Goal: Check status: Check status

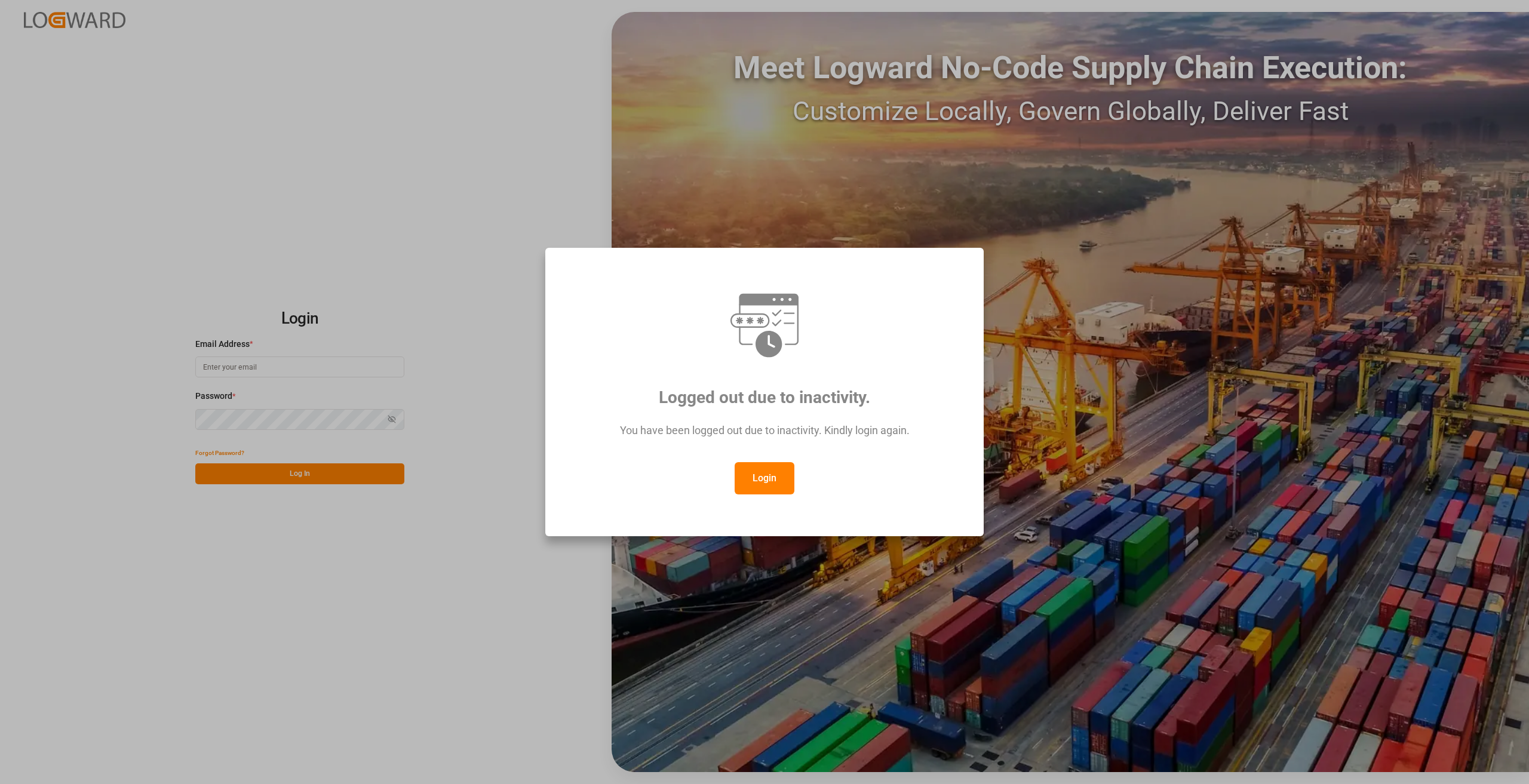
click at [765, 473] on button "Login" at bounding box center [765, 478] width 60 height 33
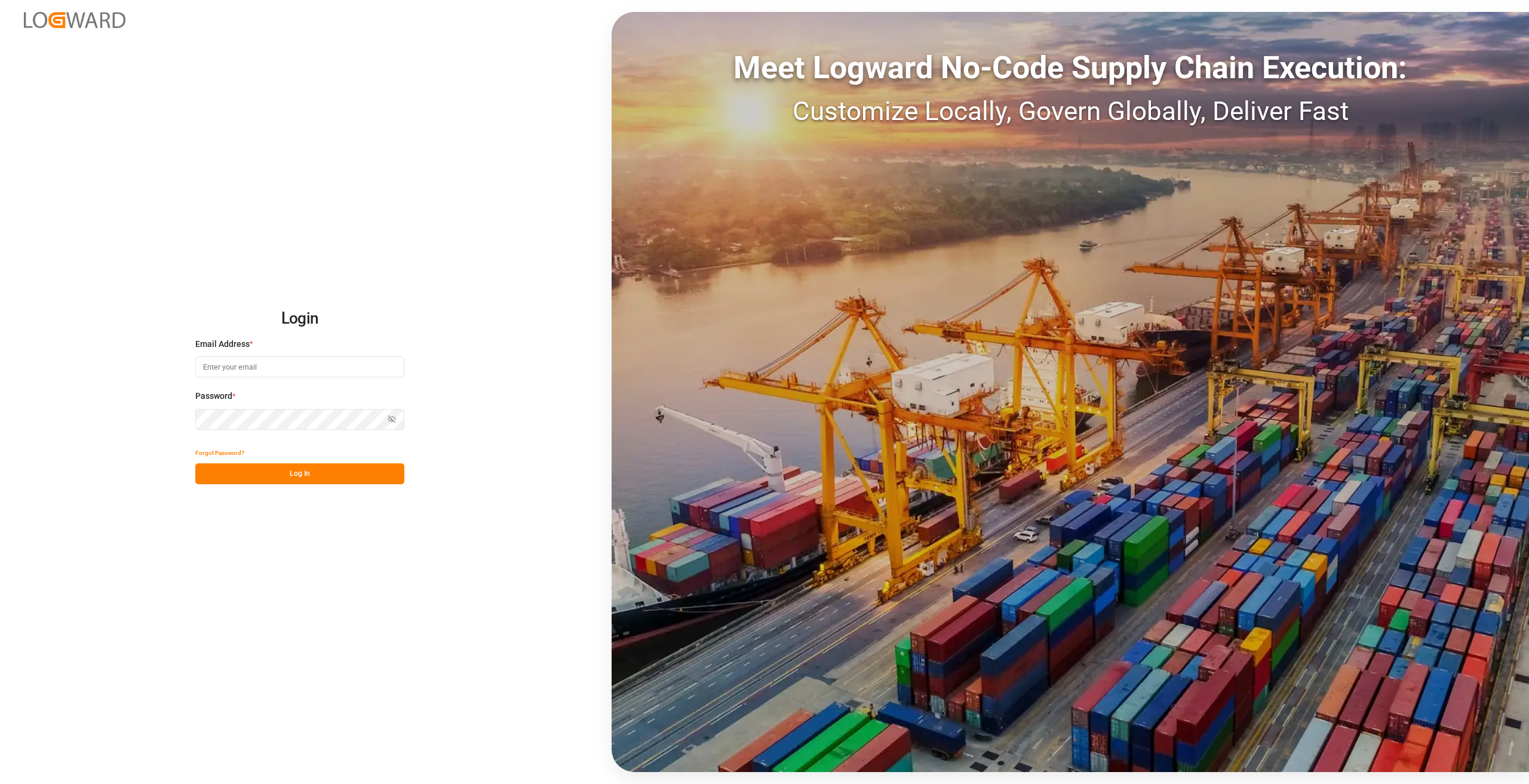
click at [234, 372] on input at bounding box center [300, 367] width 209 height 21
type input "[PERSON_NAME][EMAIL_ADDRESS][DOMAIN_NAME]"
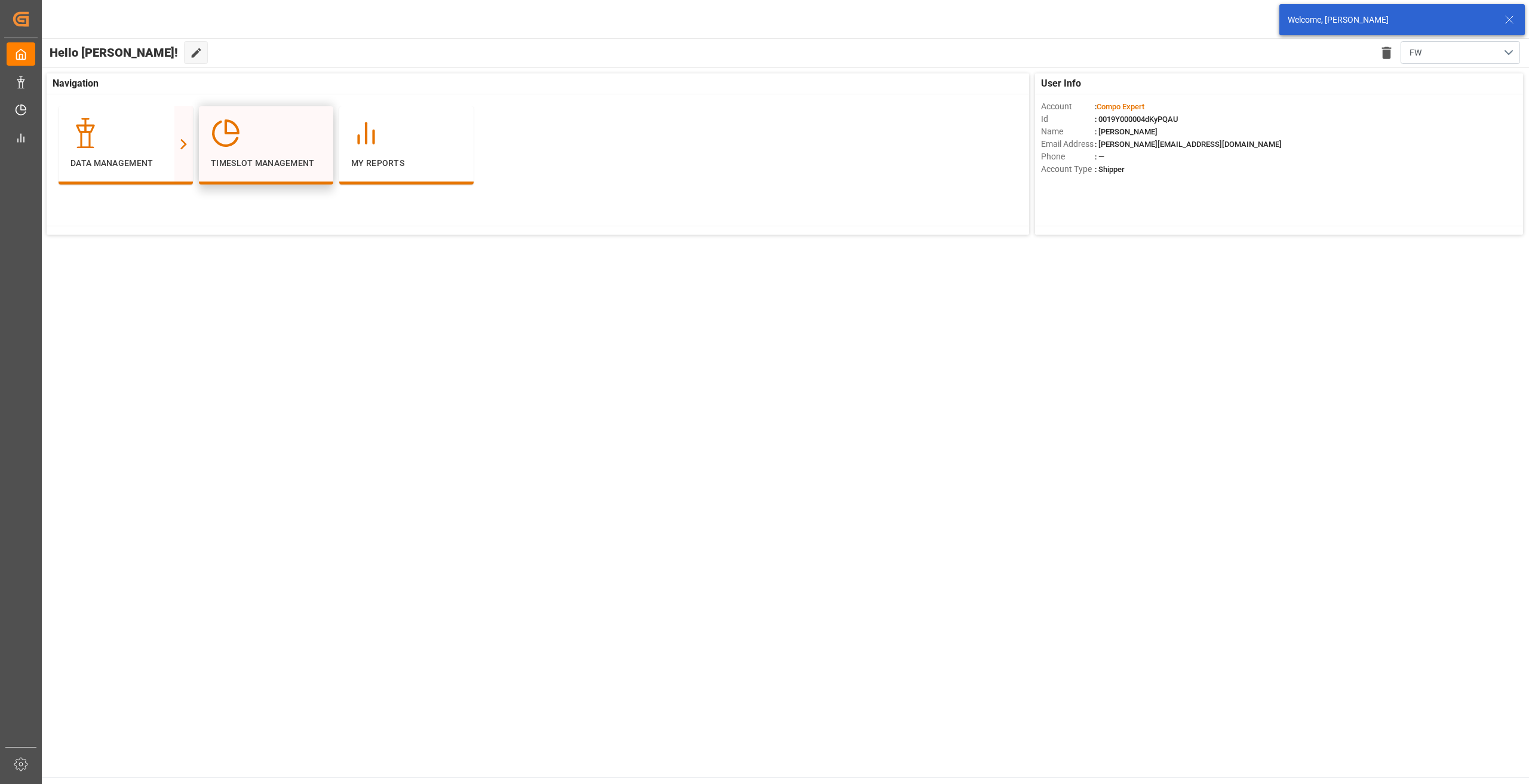
click at [266, 141] on div at bounding box center [266, 134] width 111 height 30
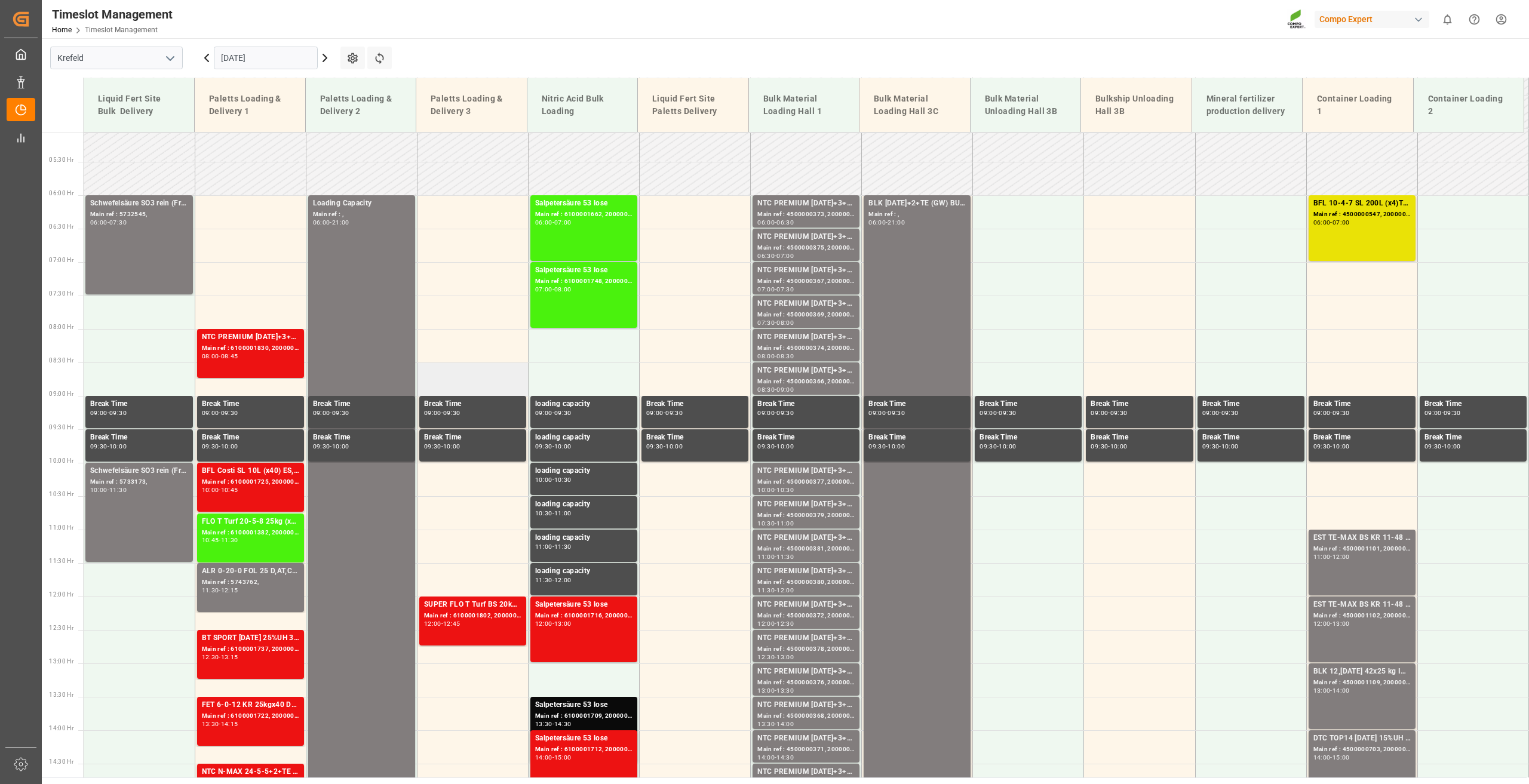
scroll to position [367, 0]
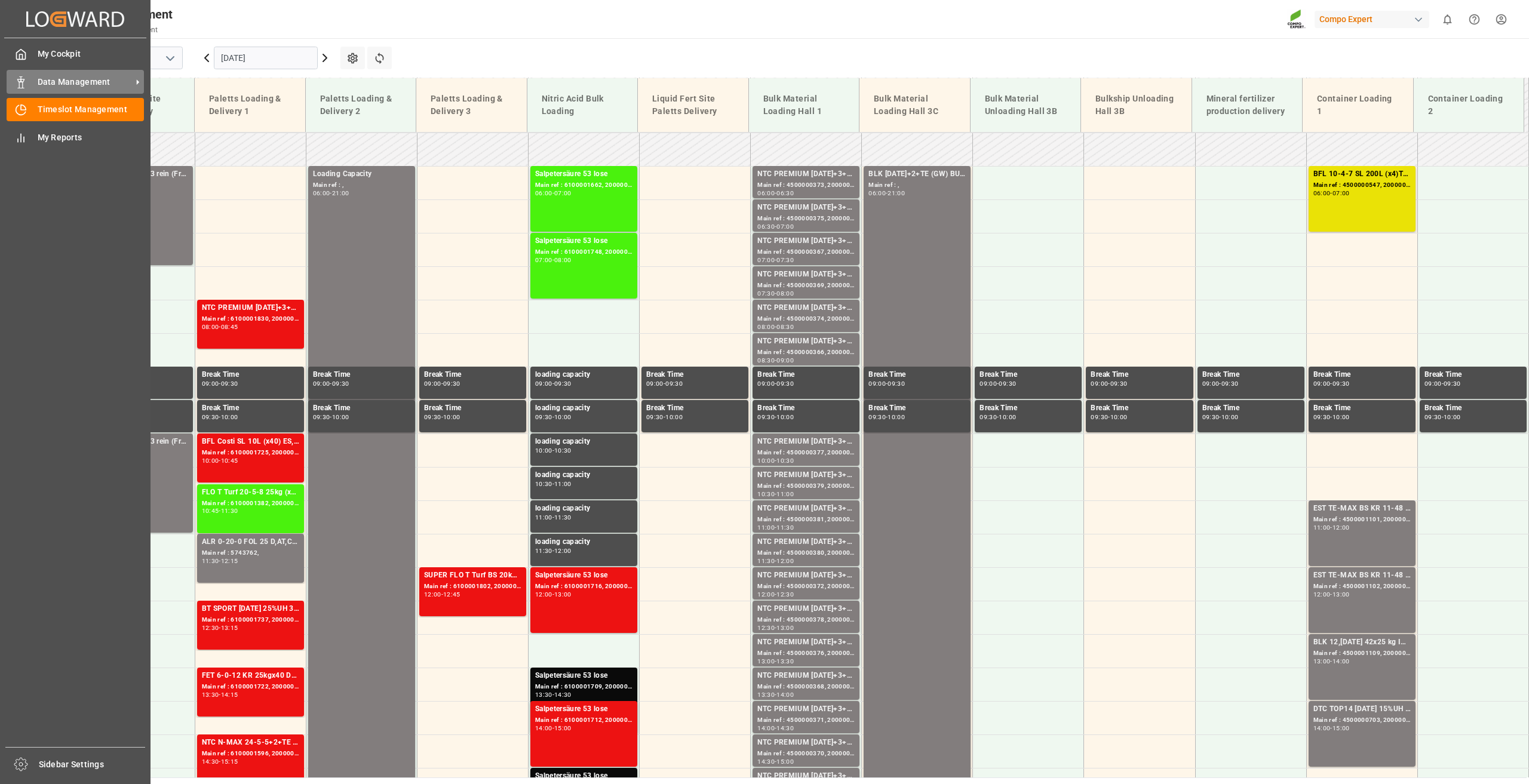
click at [67, 85] on span "Data Management" at bounding box center [84, 82] width 94 height 12
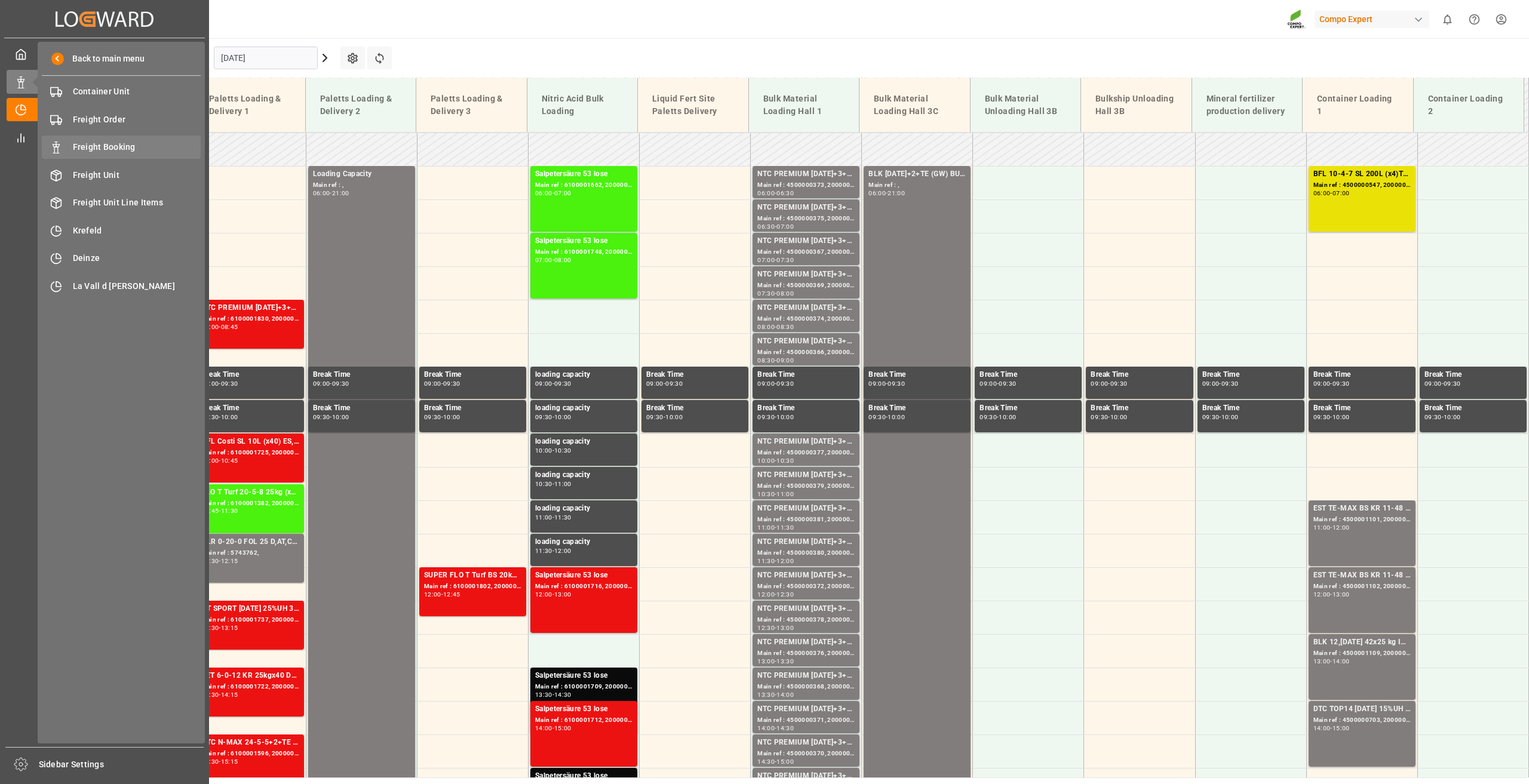
click at [112, 140] on div "Freight Booking Freight Booking" at bounding box center [121, 147] width 159 height 23
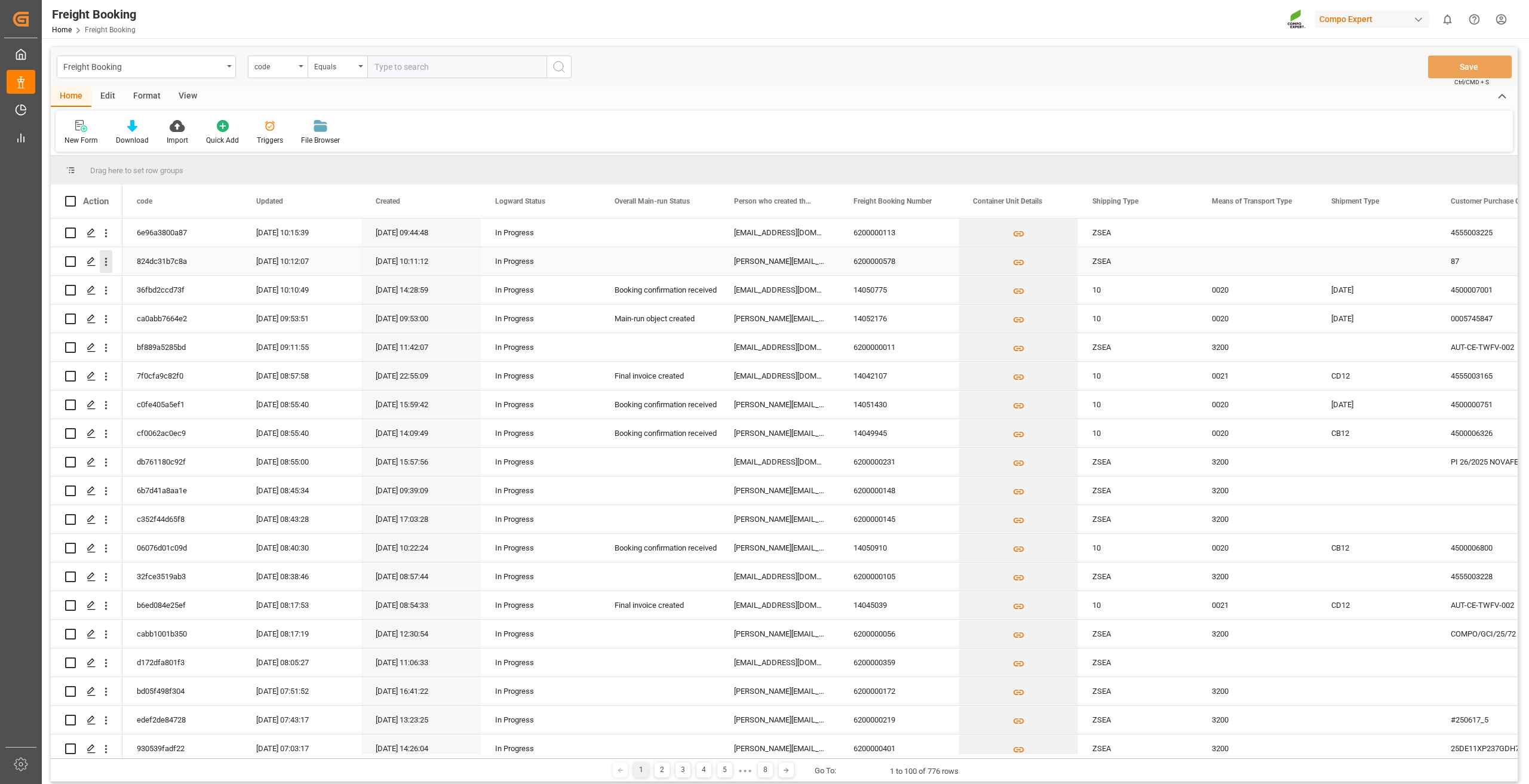
click at [109, 262] on icon "open menu" at bounding box center [106, 262] width 12 height 12
click at [128, 289] on span "Press SPACE to select this row." at bounding box center [120, 287] width 21 height 12
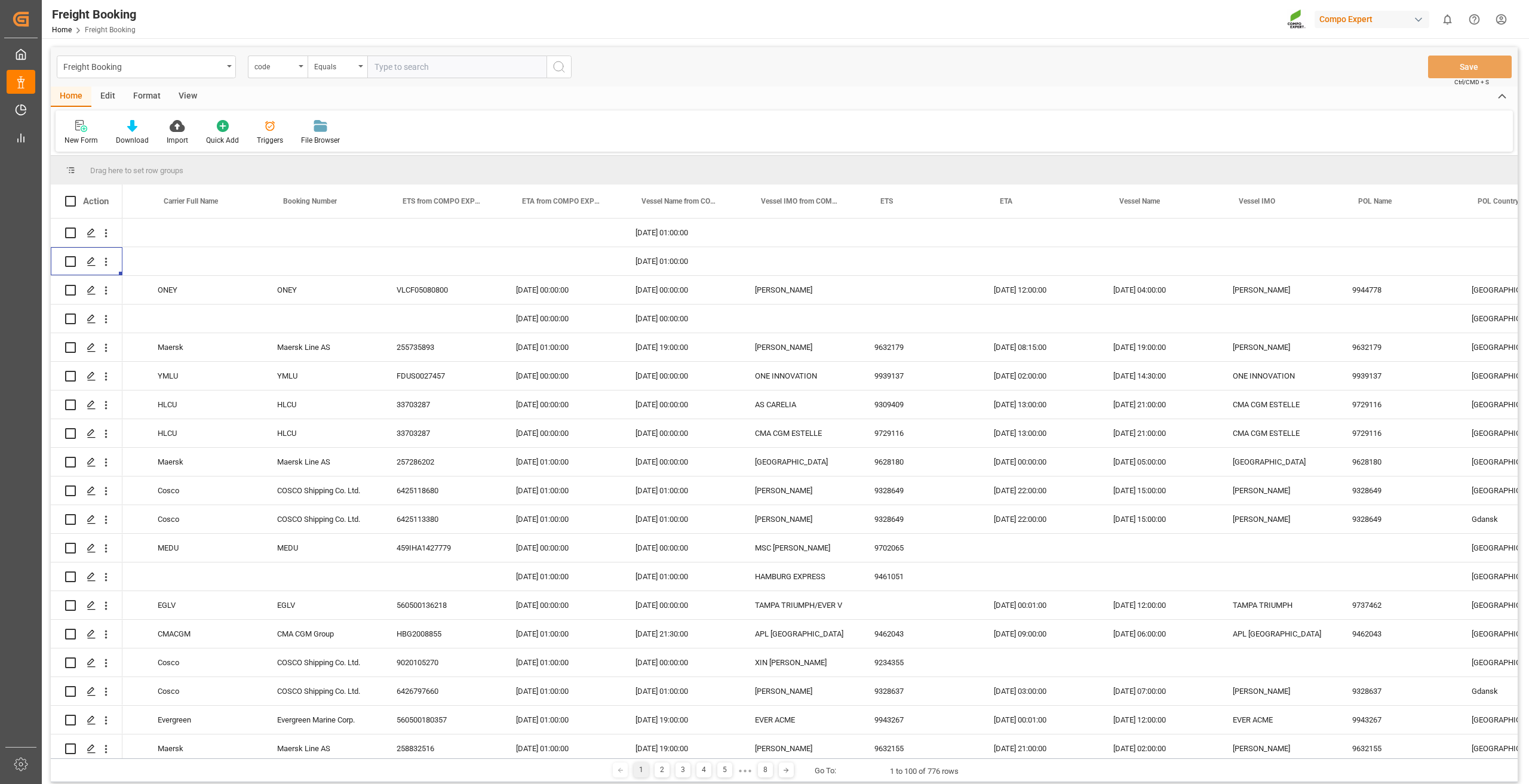
scroll to position [0, 3087]
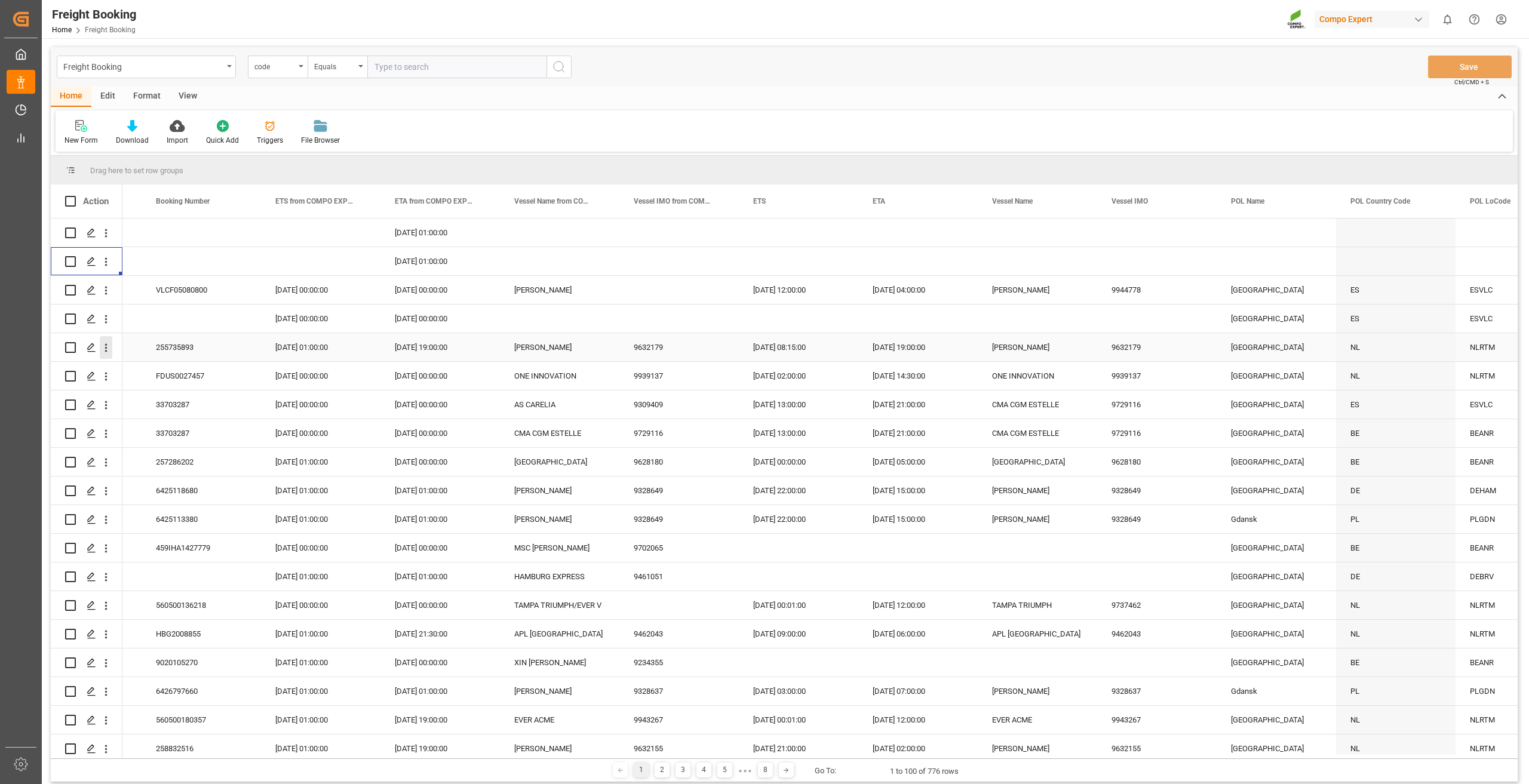
click at [109, 347] on icon "open menu" at bounding box center [106, 348] width 12 height 12
click at [130, 370] on span "Open in new tab" at bounding box center [185, 373] width 109 height 12
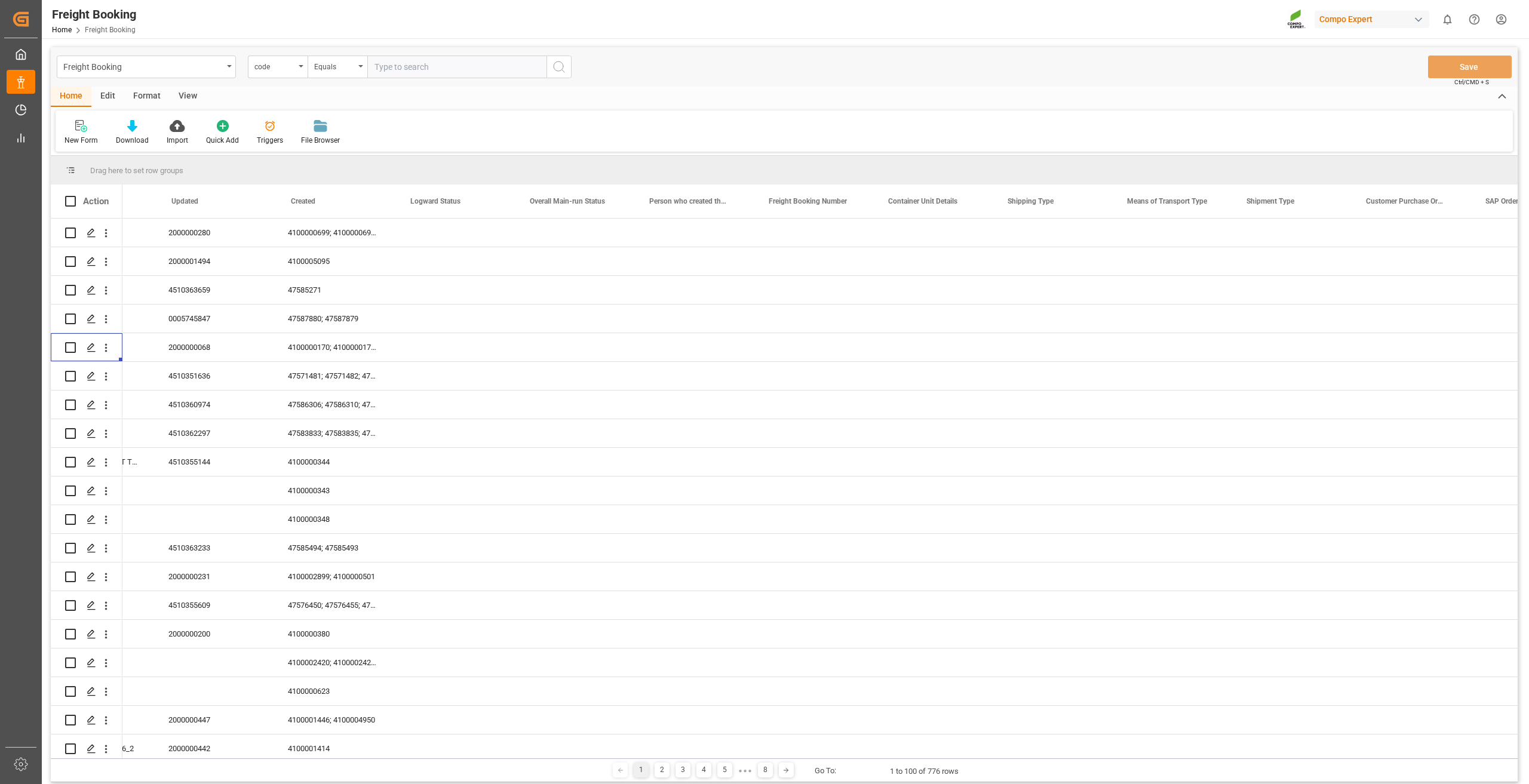
scroll to position [0, 0]
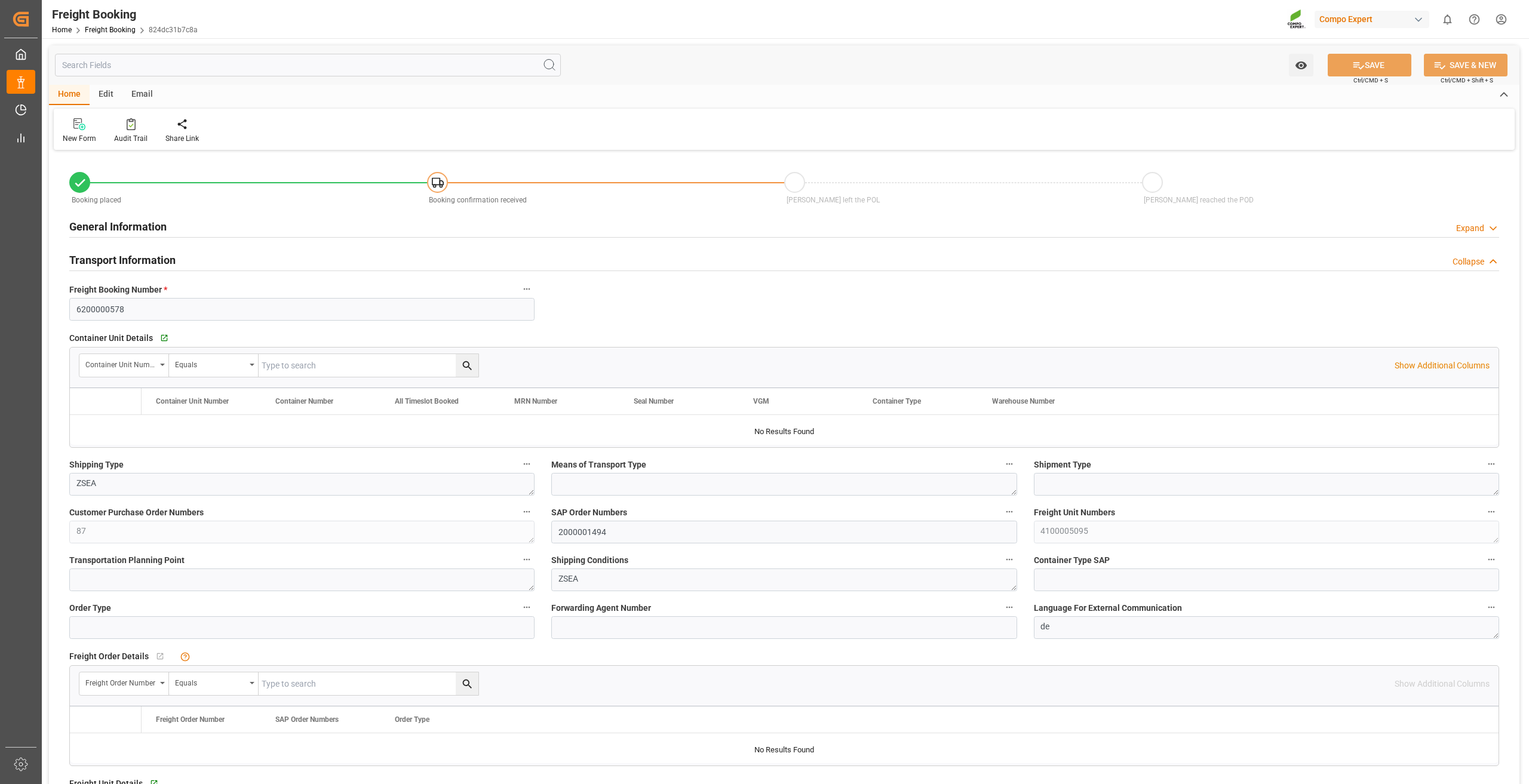
type input "INNSA"
type input "0"
type input "3780"
type input "01.10.2025 01:00"
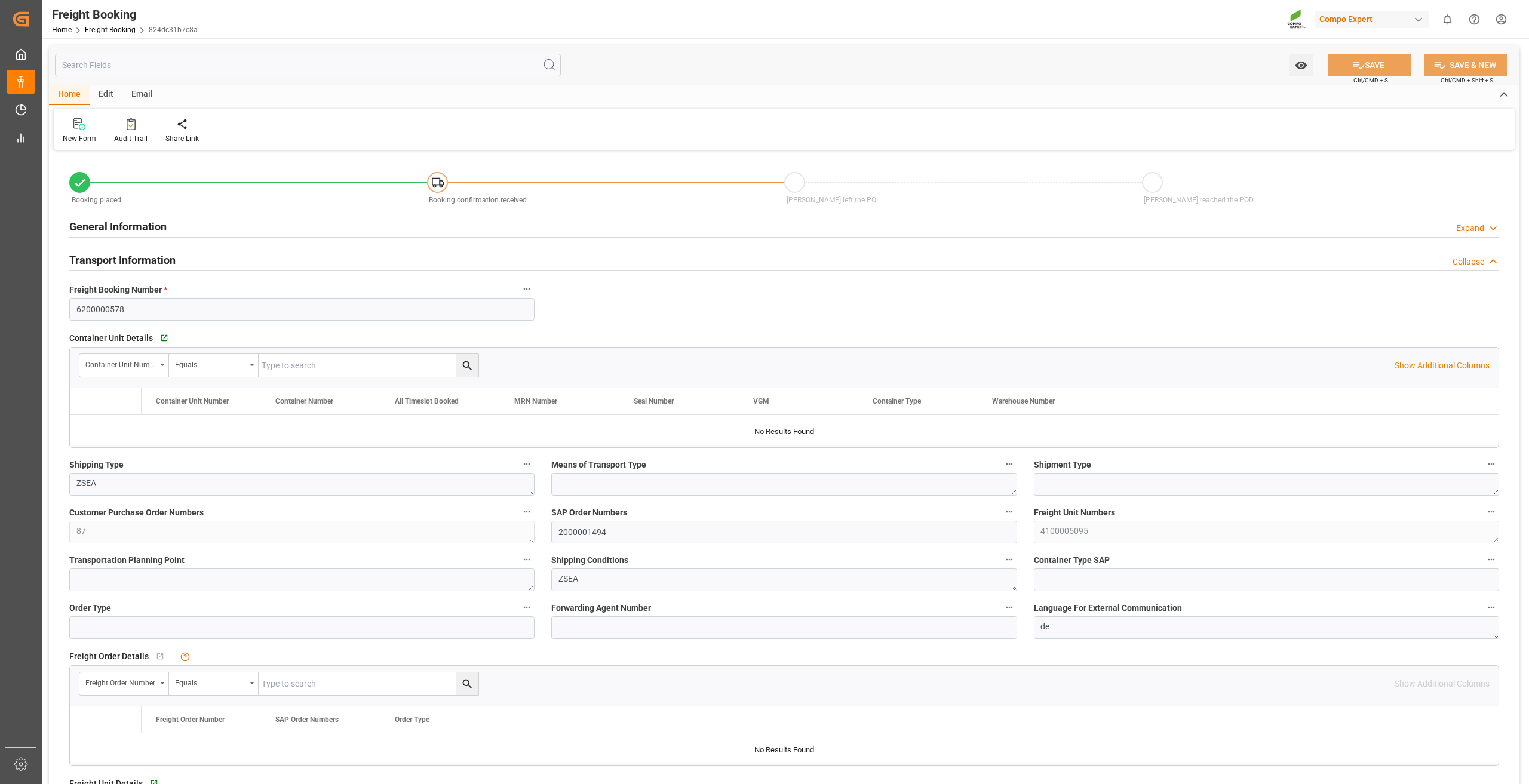
type input "10.09.2025 10:11"
type input "10.09.2025 10:12"
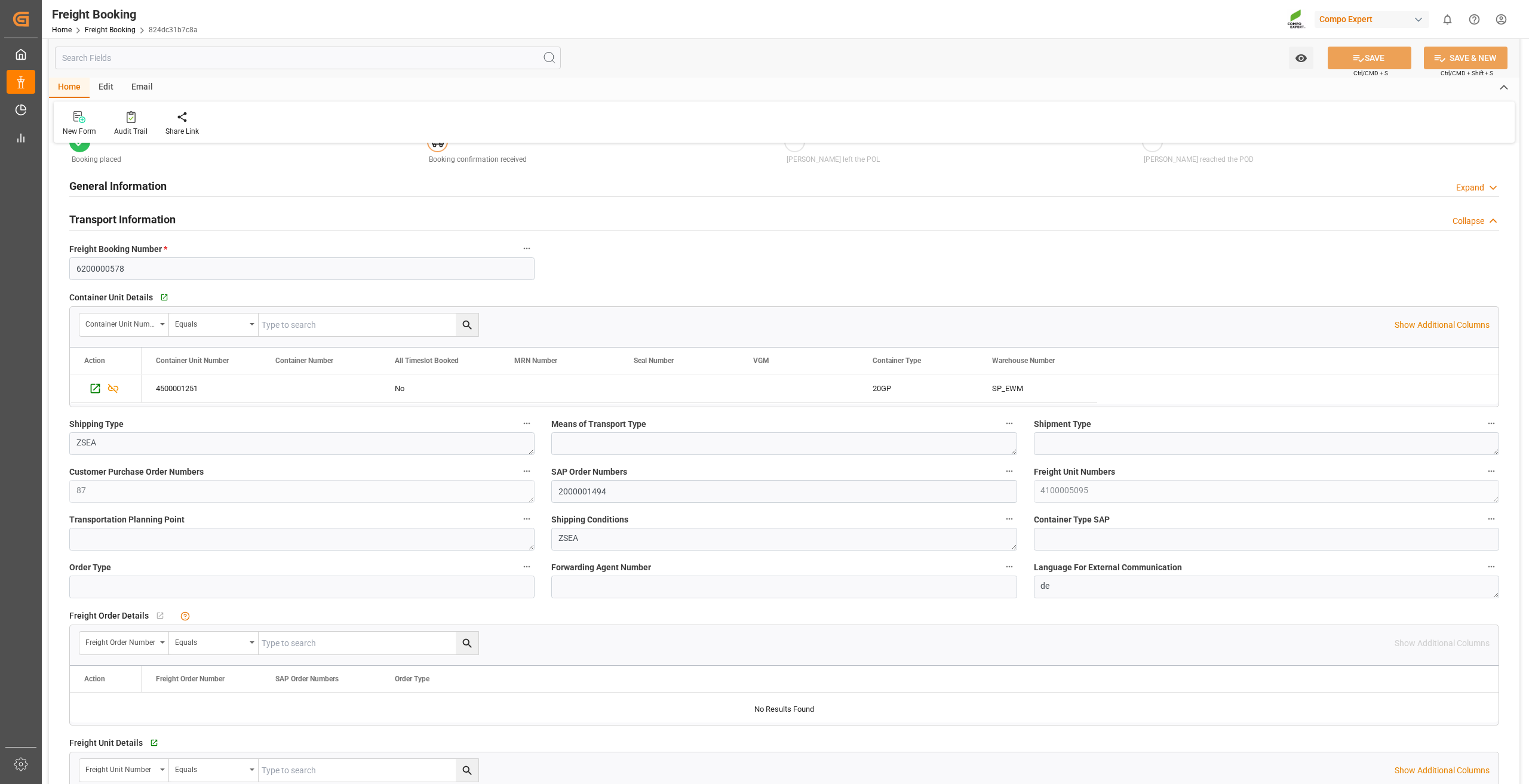
scroll to position [60, 0]
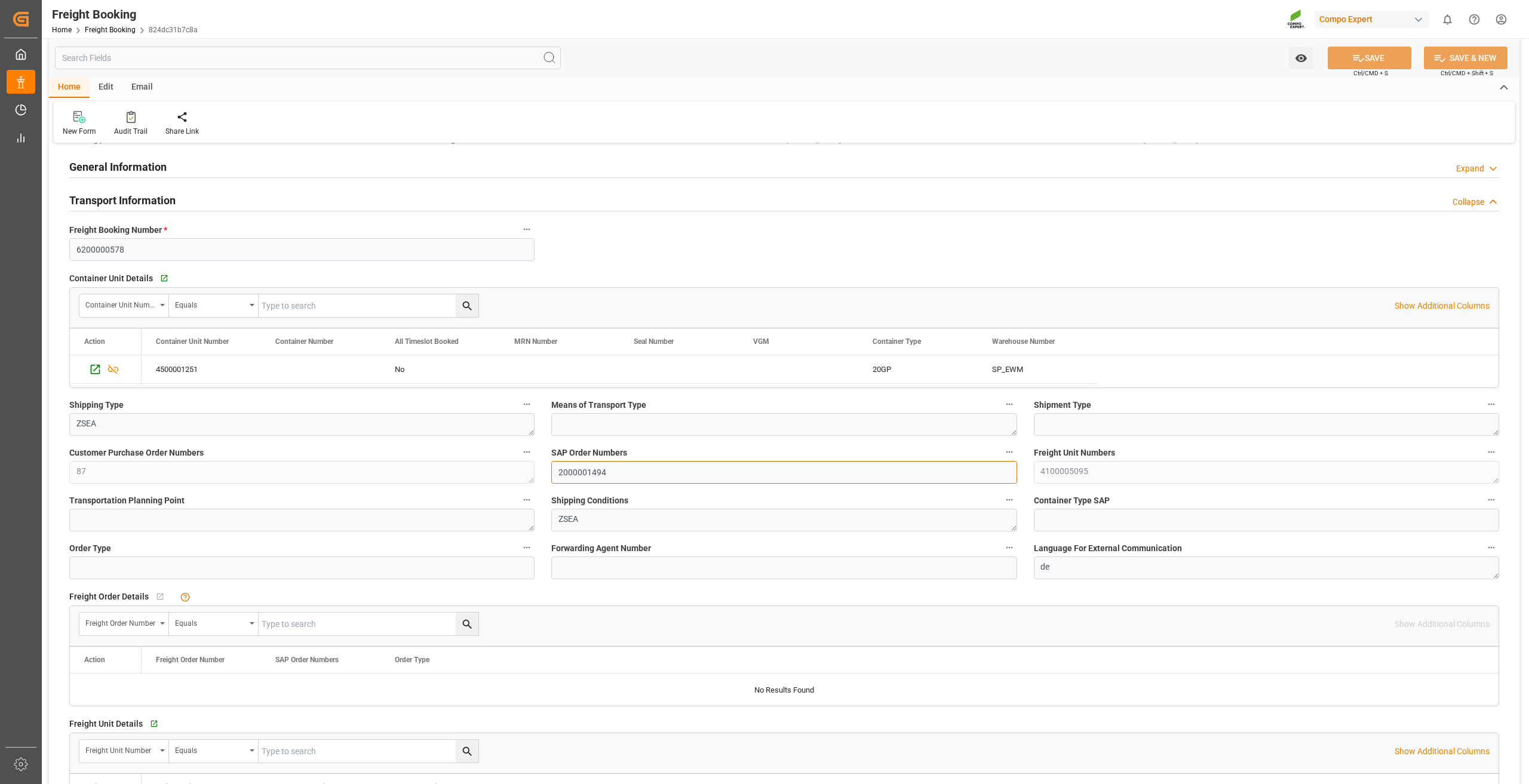
click at [662, 476] on input "2000001494" at bounding box center [783, 472] width 465 height 23
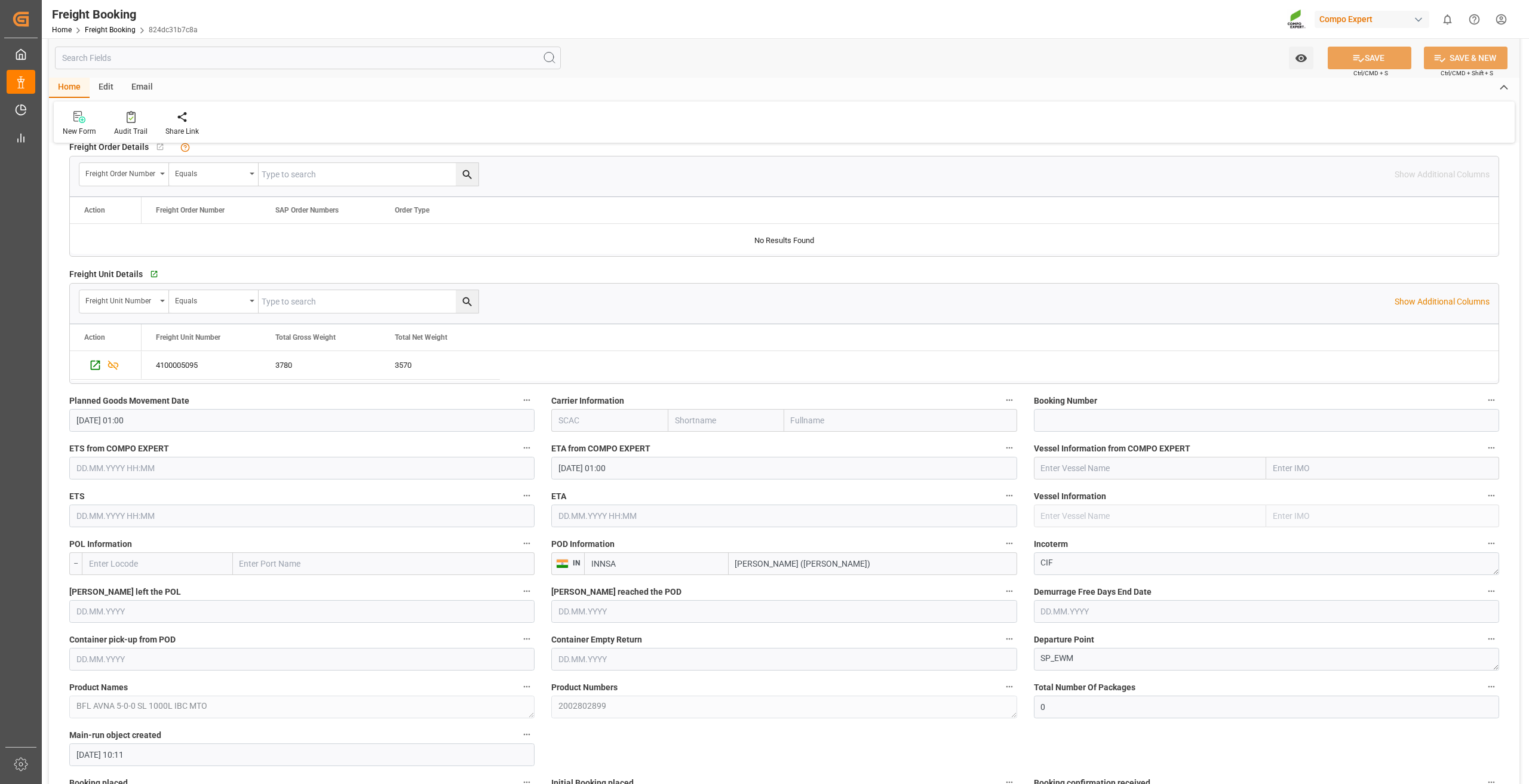
scroll to position [657, 0]
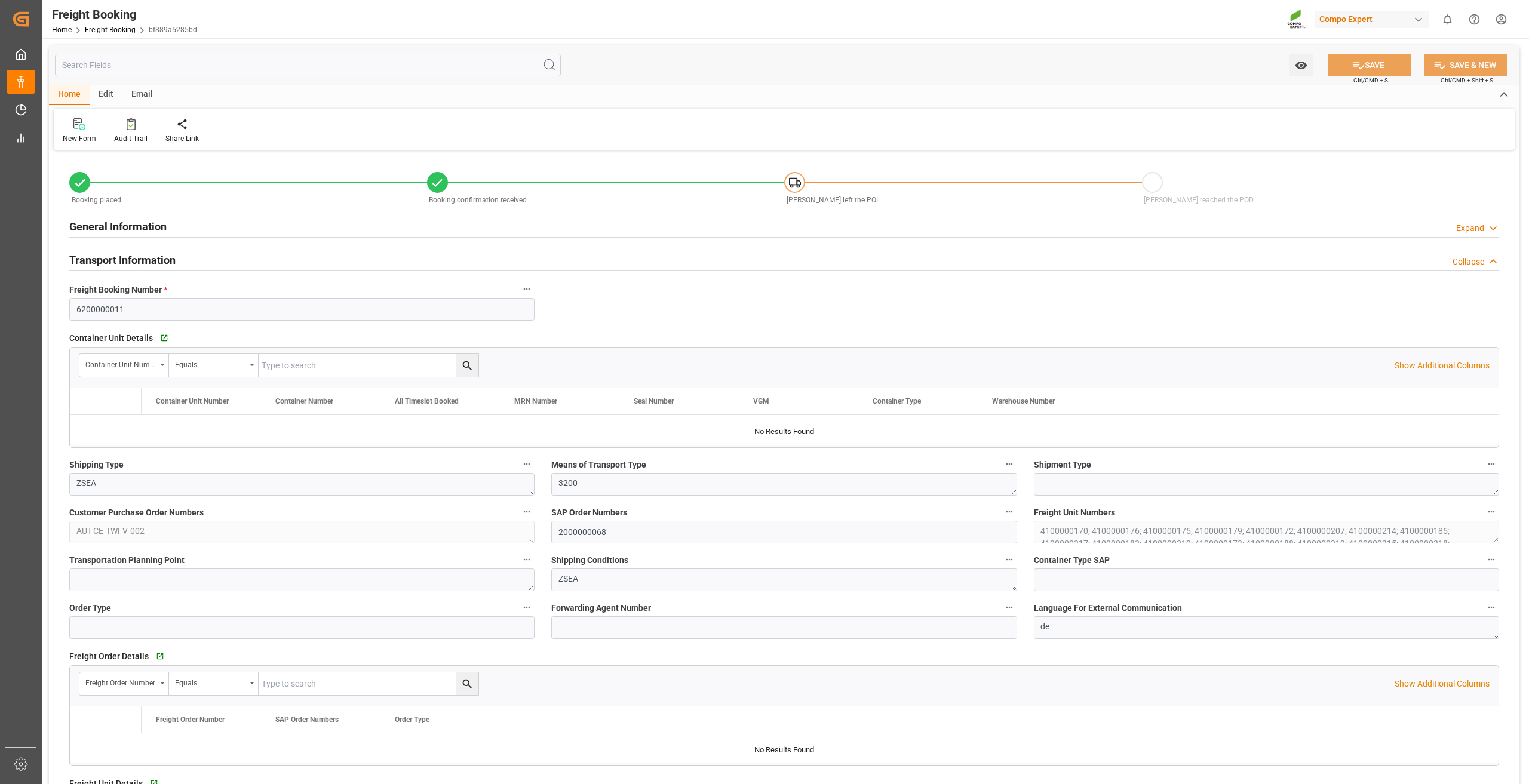
type input "6200000011"
type textarea "ZSEA"
type textarea "3200"
type textarea "AUT-CE-TWFV-002"
type input "2000000068"
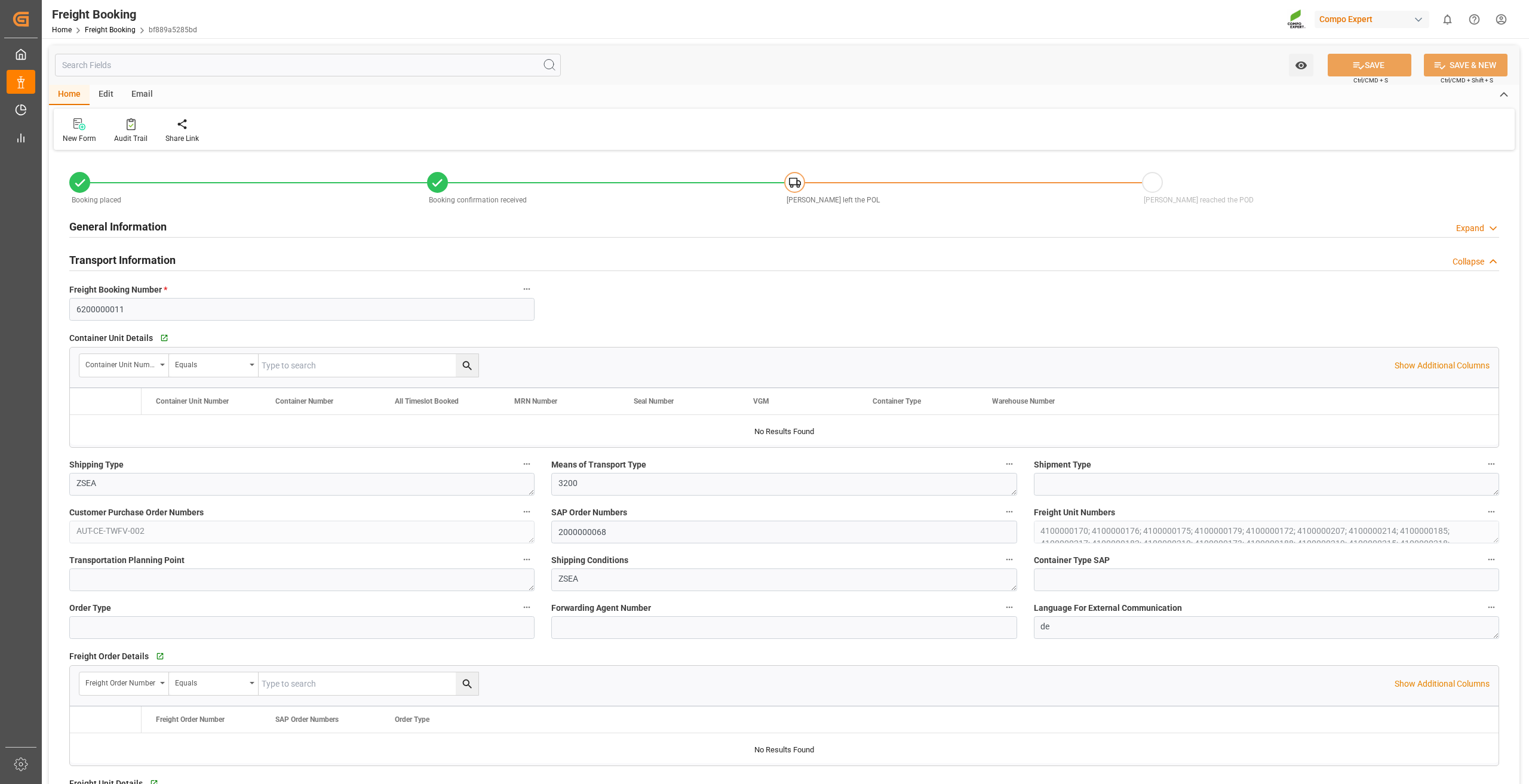
type textarea "4100000170; 4100000176; 4100000175; 4100000179; 4100000172; 4100000207; 4100000…"
type textarea "ZSEA"
type textarea "de"
type input "MAEU"
type input "255735893"
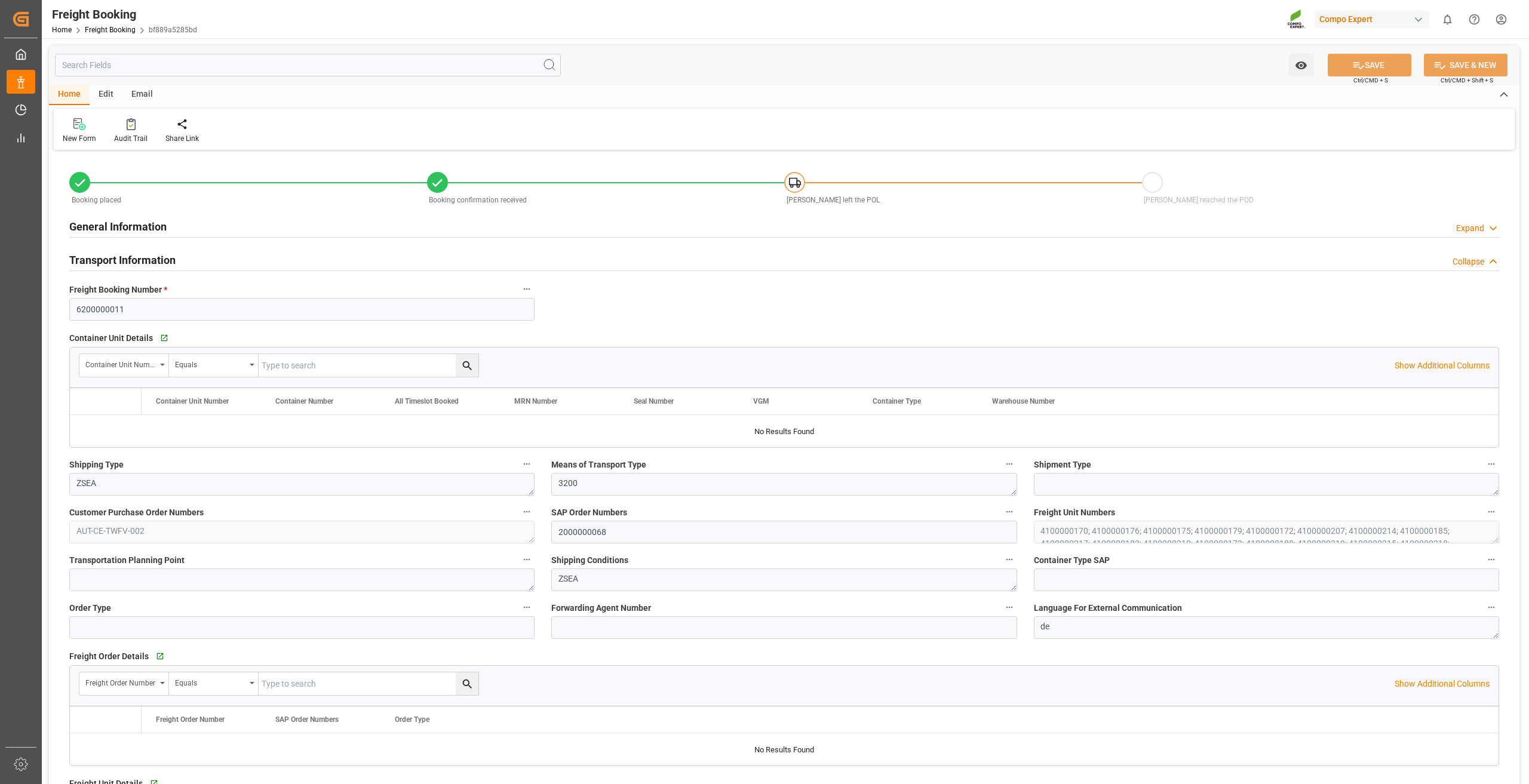
type input "[PERSON_NAME]"
type input "[GEOGRAPHIC_DATA]"
type input "Zhanjiang Potou Apt"
type textarea "CIF"
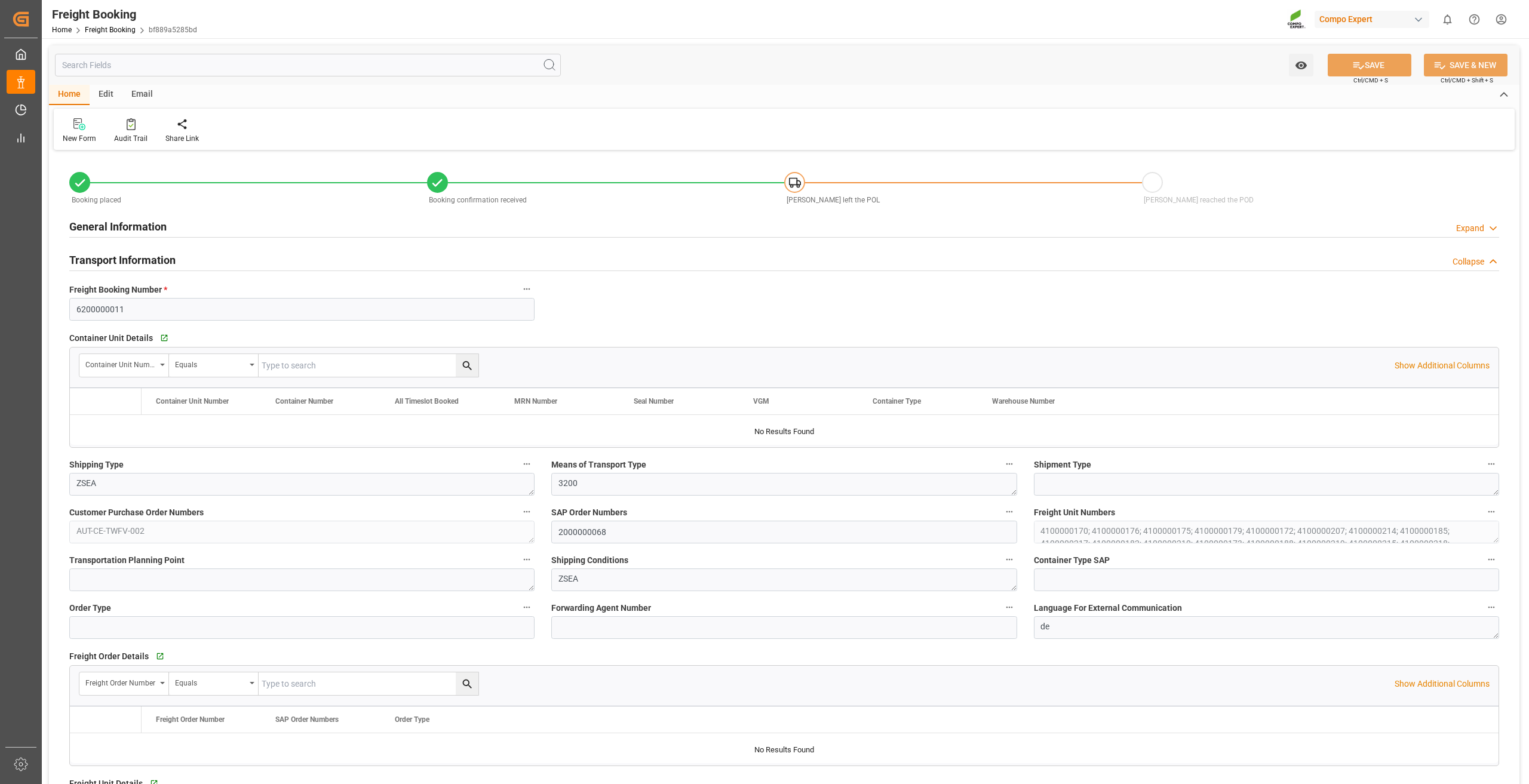
type textarea "SP_EWM"
type textarea "BLK 12-12-17+2+TE (GW) BULK NTC 12-12-17 +2+TE BULK"
type textarea "2228002000 2359002000"
type input "SP_EWM"
type input "Logistics Service Provider"
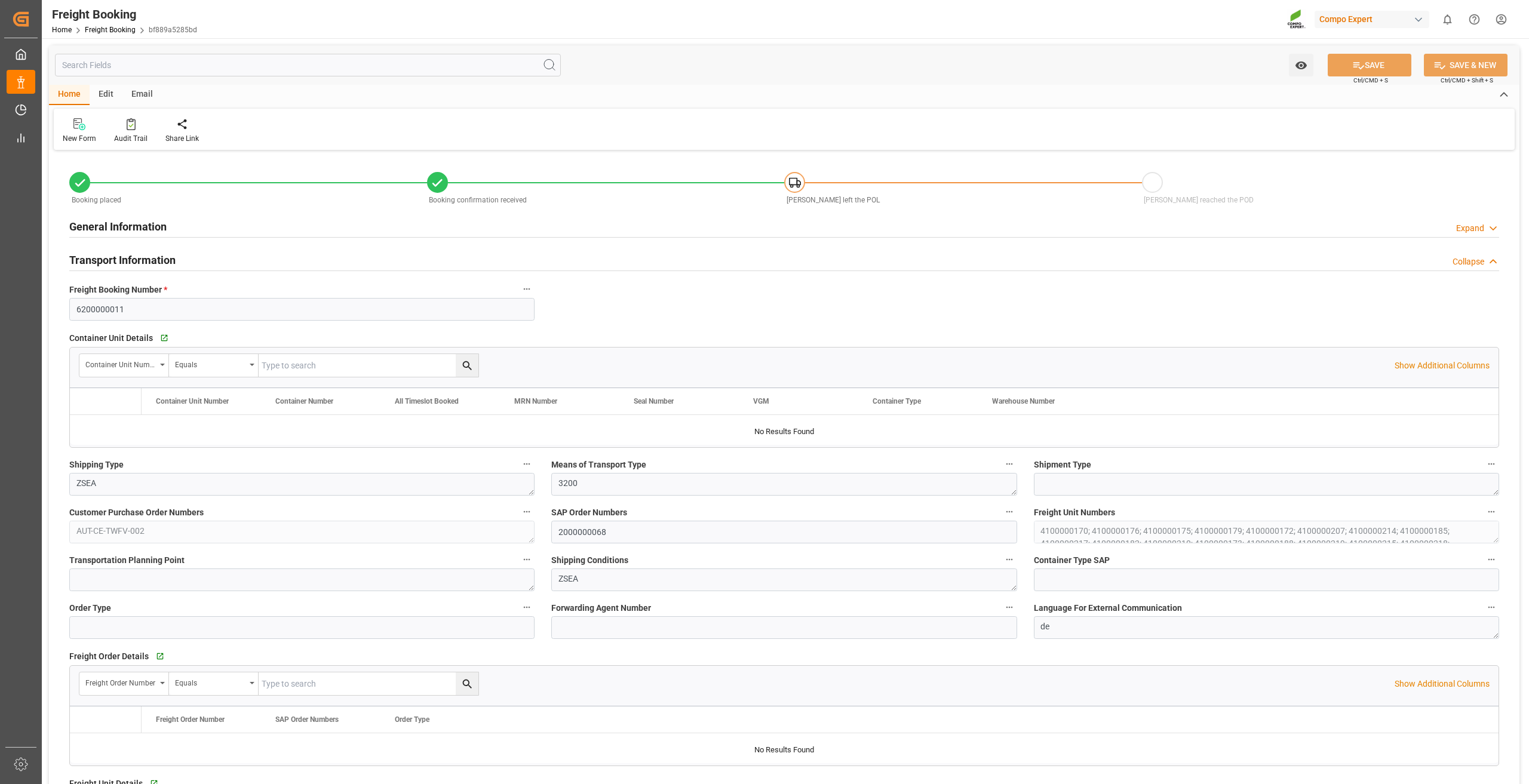
type input "Maersk"
type input "Maersk Line AS"
type input "9632179"
type input "NLRTM"
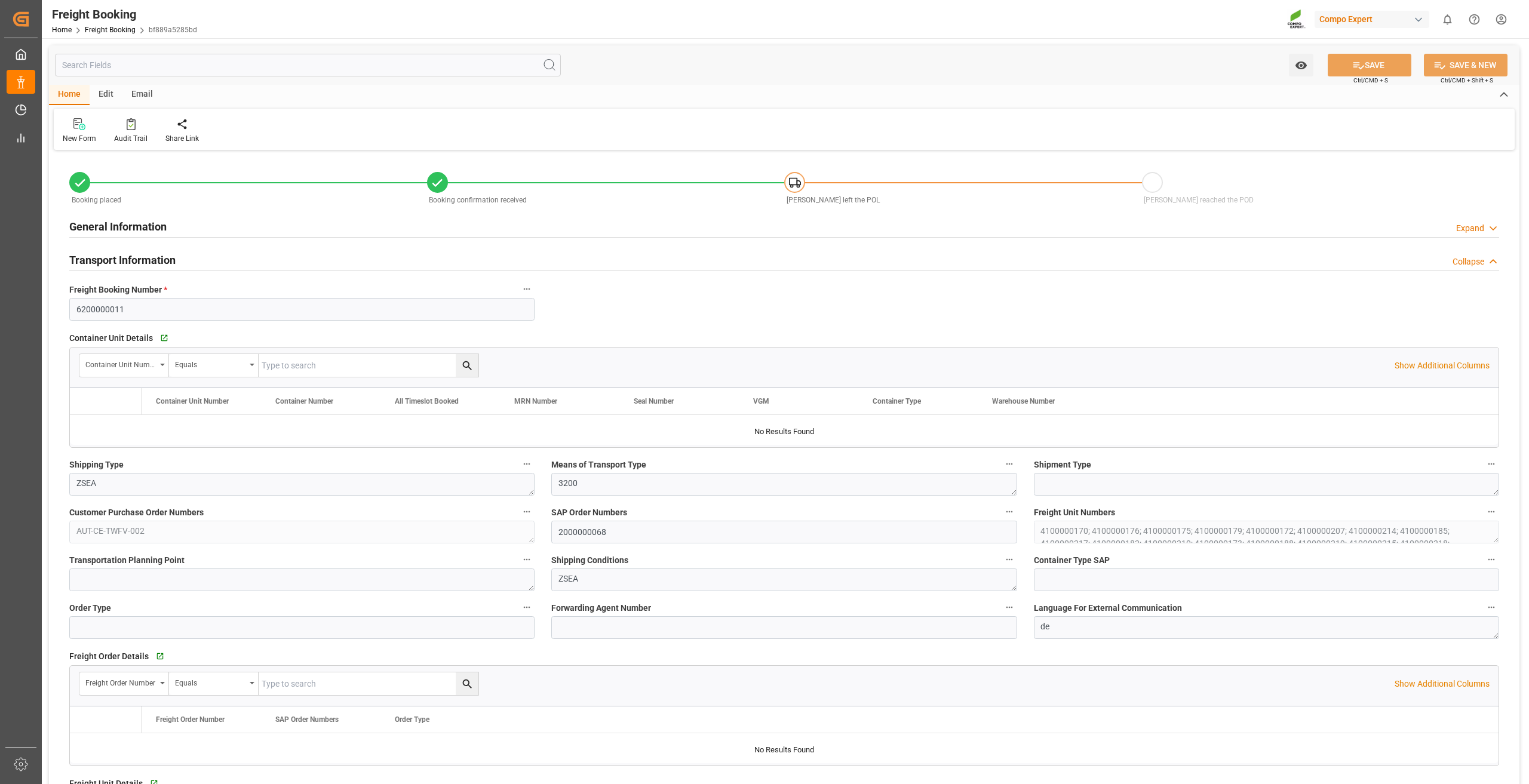
type input "CNZHA"
type input "0"
type input "1934500"
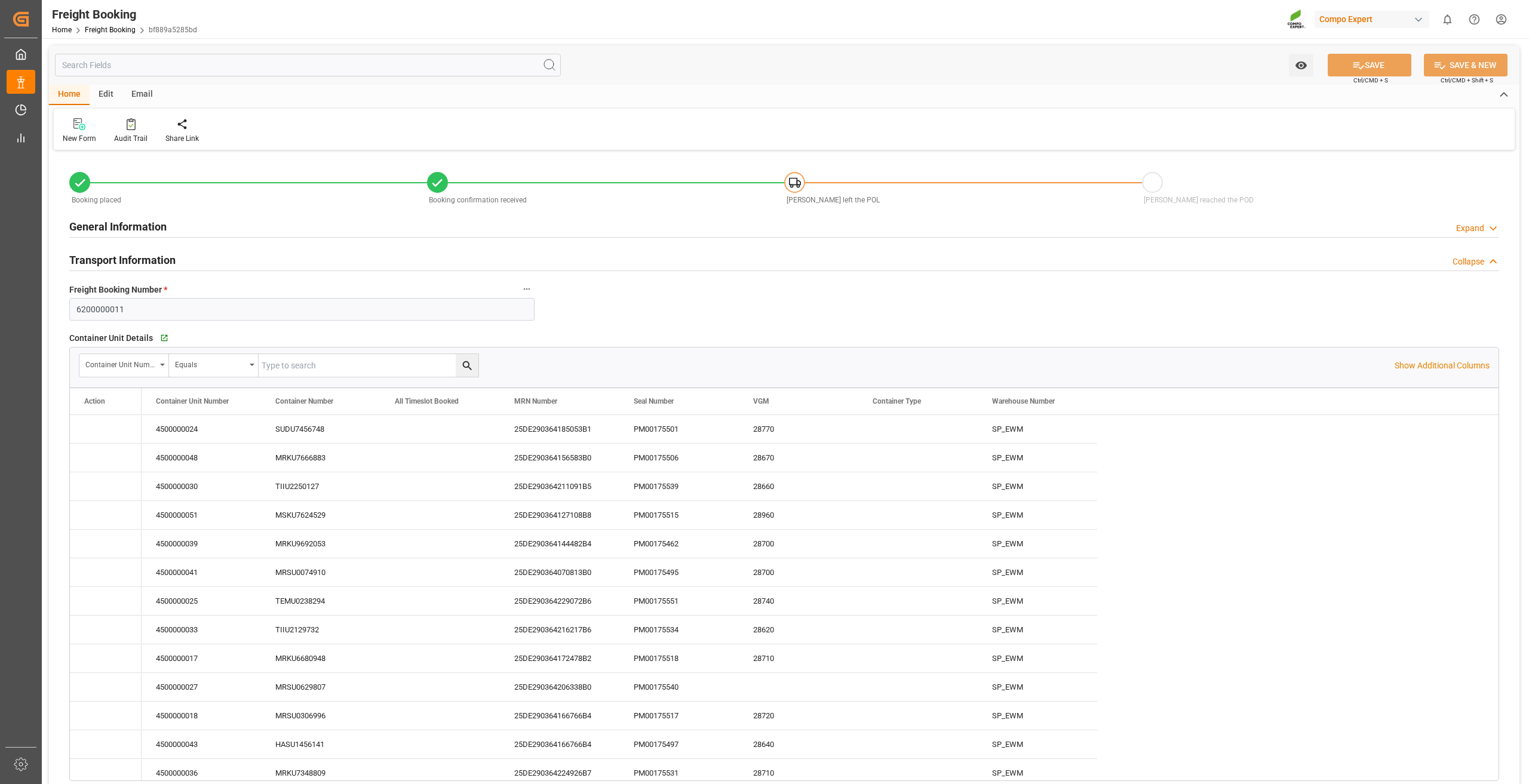
type input "09.07.2025 01:00"
type input "27.07.2025 01:00"
type input "10.09.2025 19:00"
type input "27.07.2025 08:15"
type input "12.09.2025 19:00"
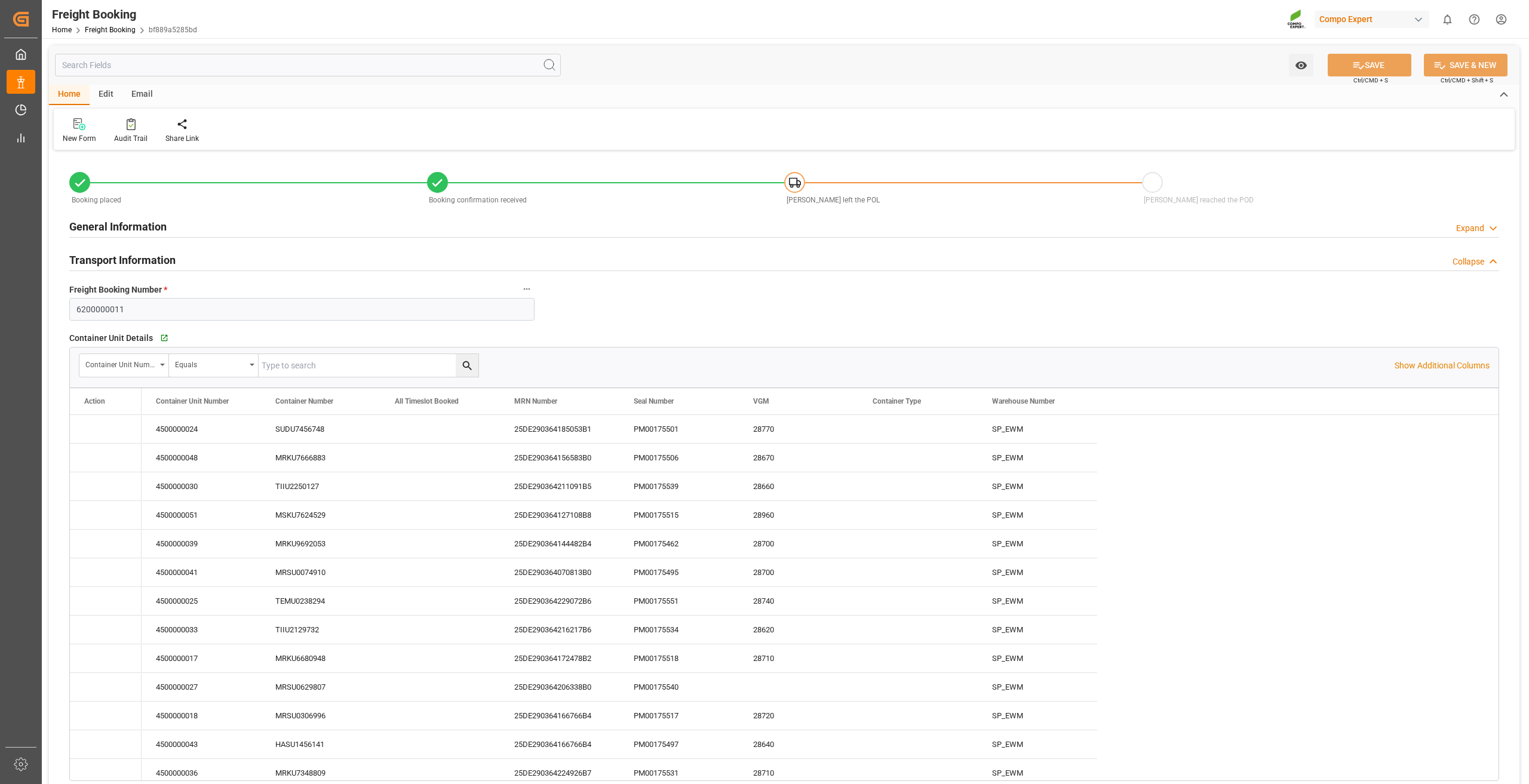
type input "03.07.2025 11:42"
type input "08.07.2025 08:10"
type input "11.07.2025 09:44"
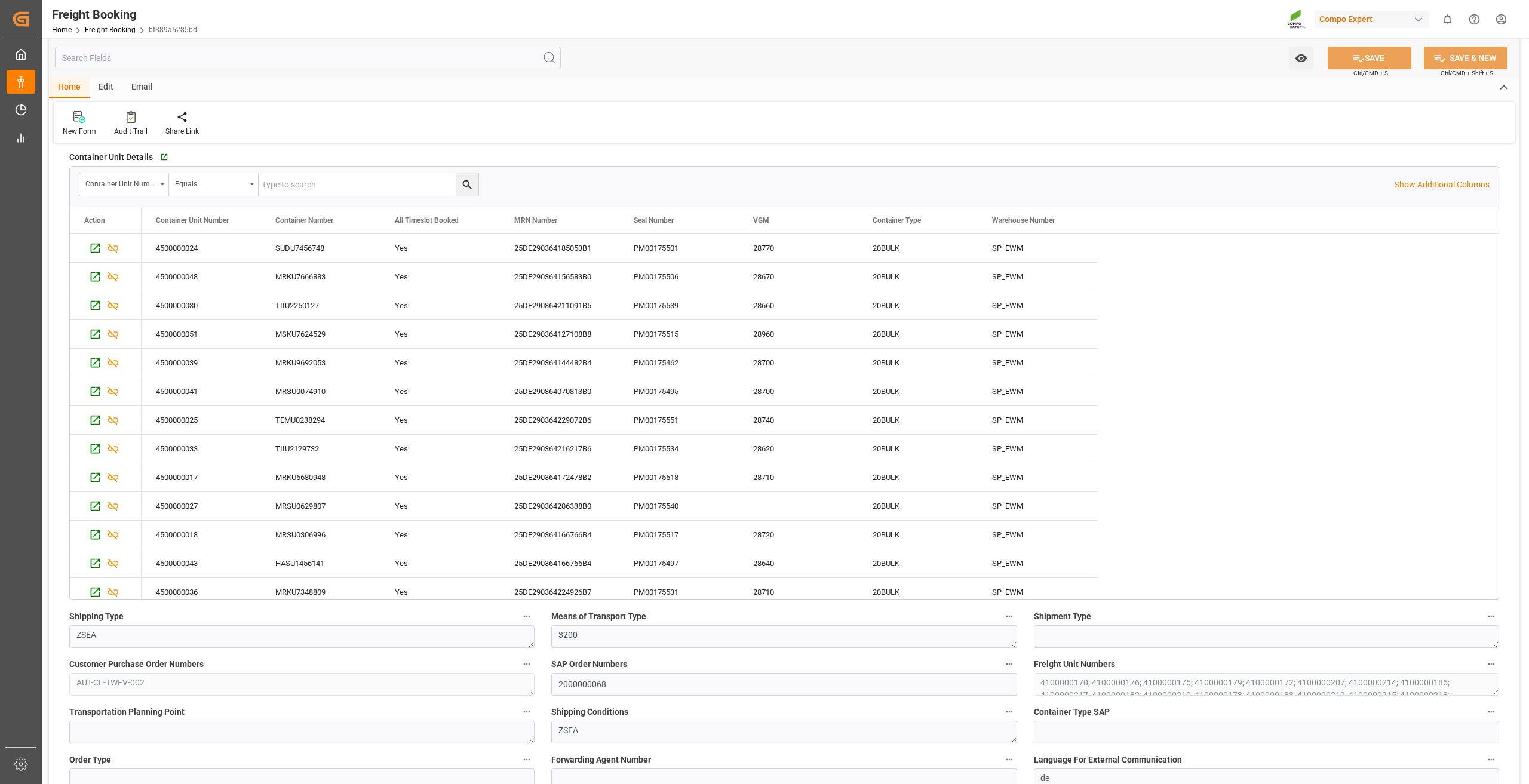
scroll to position [299, 0]
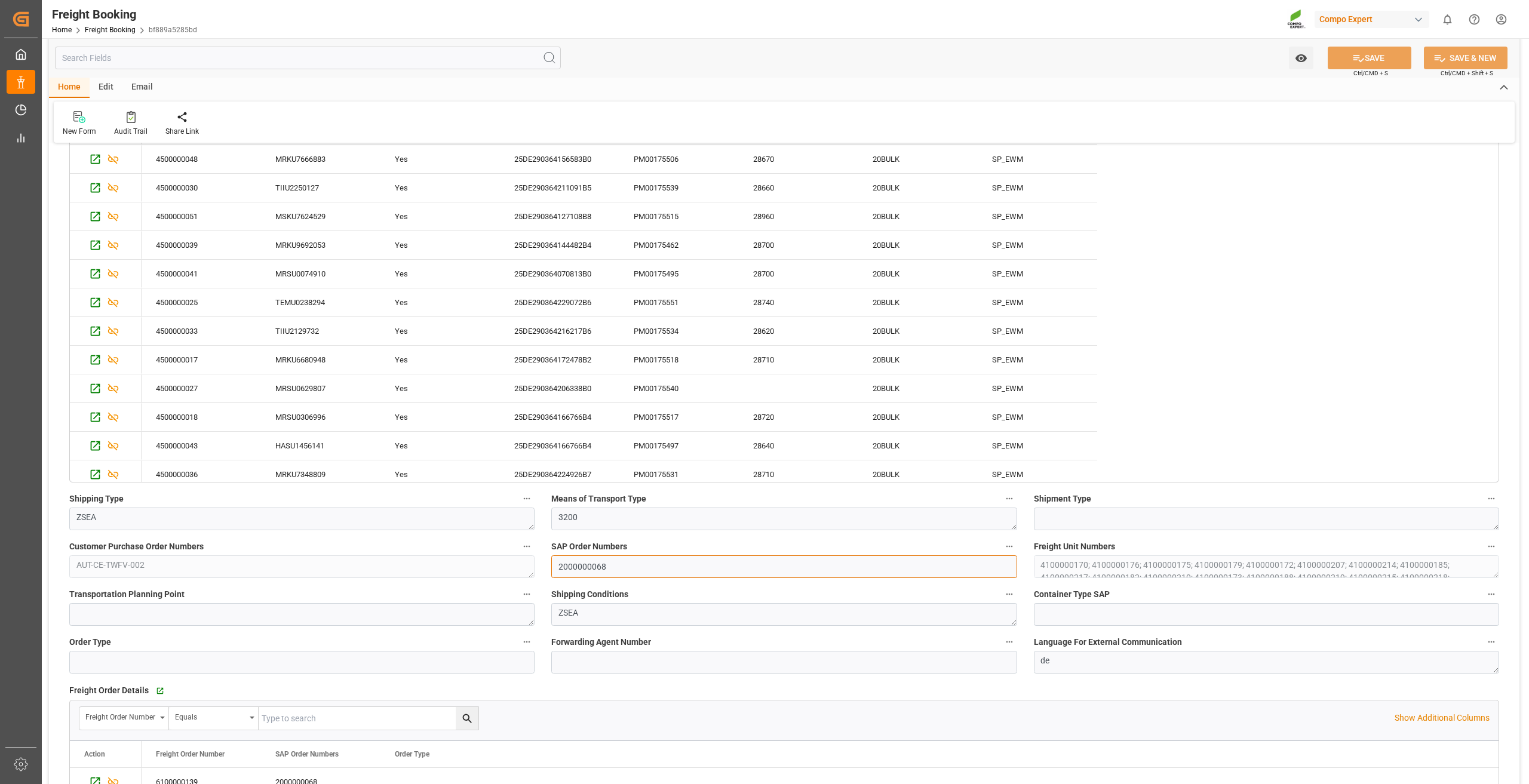
drag, startPoint x: 633, startPoint y: 570, endPoint x: 66, endPoint y: 573, distance: 567.0
click at [66, 573] on div "Customer Purchase Order Numbers AUT-CE-TWFV-002" at bounding box center [302, 558] width 482 height 47
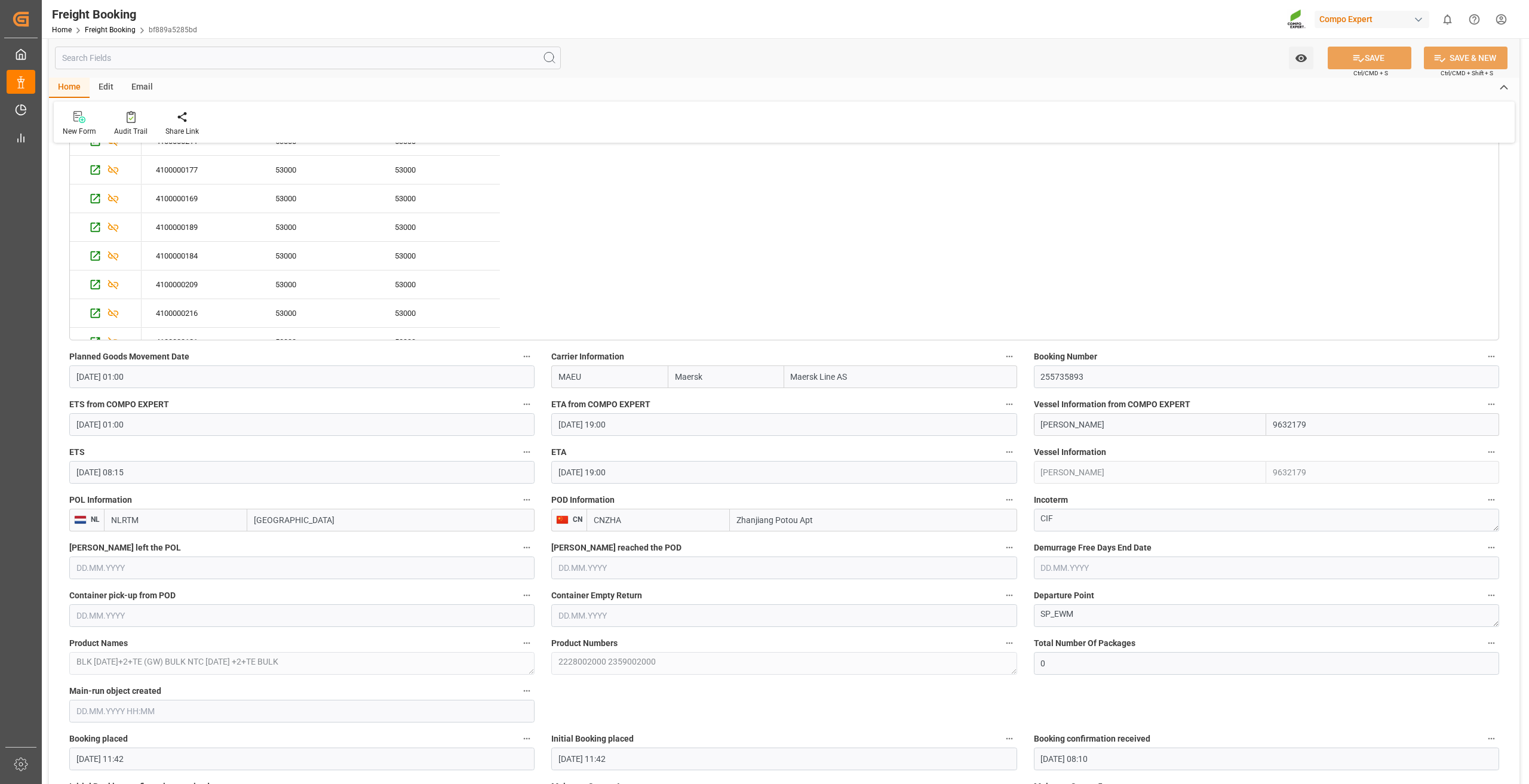
scroll to position [1552, 0]
drag, startPoint x: 89, startPoint y: 403, endPoint x: 160, endPoint y: 402, distance: 71.0
click at [150, 403] on span "ETS from COMPO EXPERT" at bounding box center [119, 403] width 99 height 12
drag, startPoint x: 590, startPoint y: 403, endPoint x: 652, endPoint y: 405, distance: 62.0
click at [652, 405] on label "ETA from COMPO EXPERT" at bounding box center [783, 403] width 465 height 17
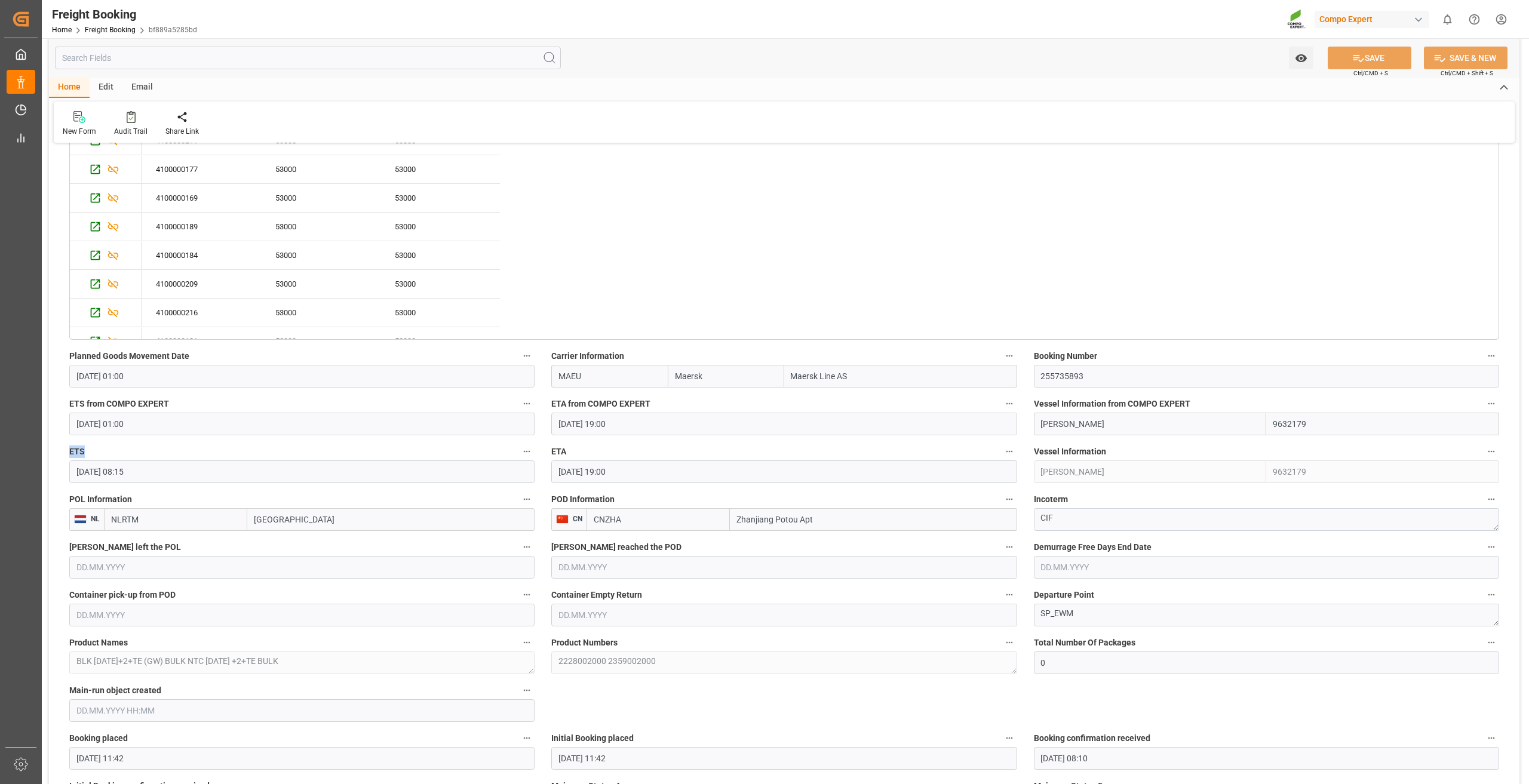
drag, startPoint x: 70, startPoint y: 454, endPoint x: 91, endPoint y: 453, distance: 21.0
click at [91, 454] on label "ETS" at bounding box center [302, 452] width 465 height 17
drag, startPoint x: 551, startPoint y: 450, endPoint x: 566, endPoint y: 454, distance: 15.5
click at [566, 454] on span "ETA" at bounding box center [558, 452] width 15 height 12
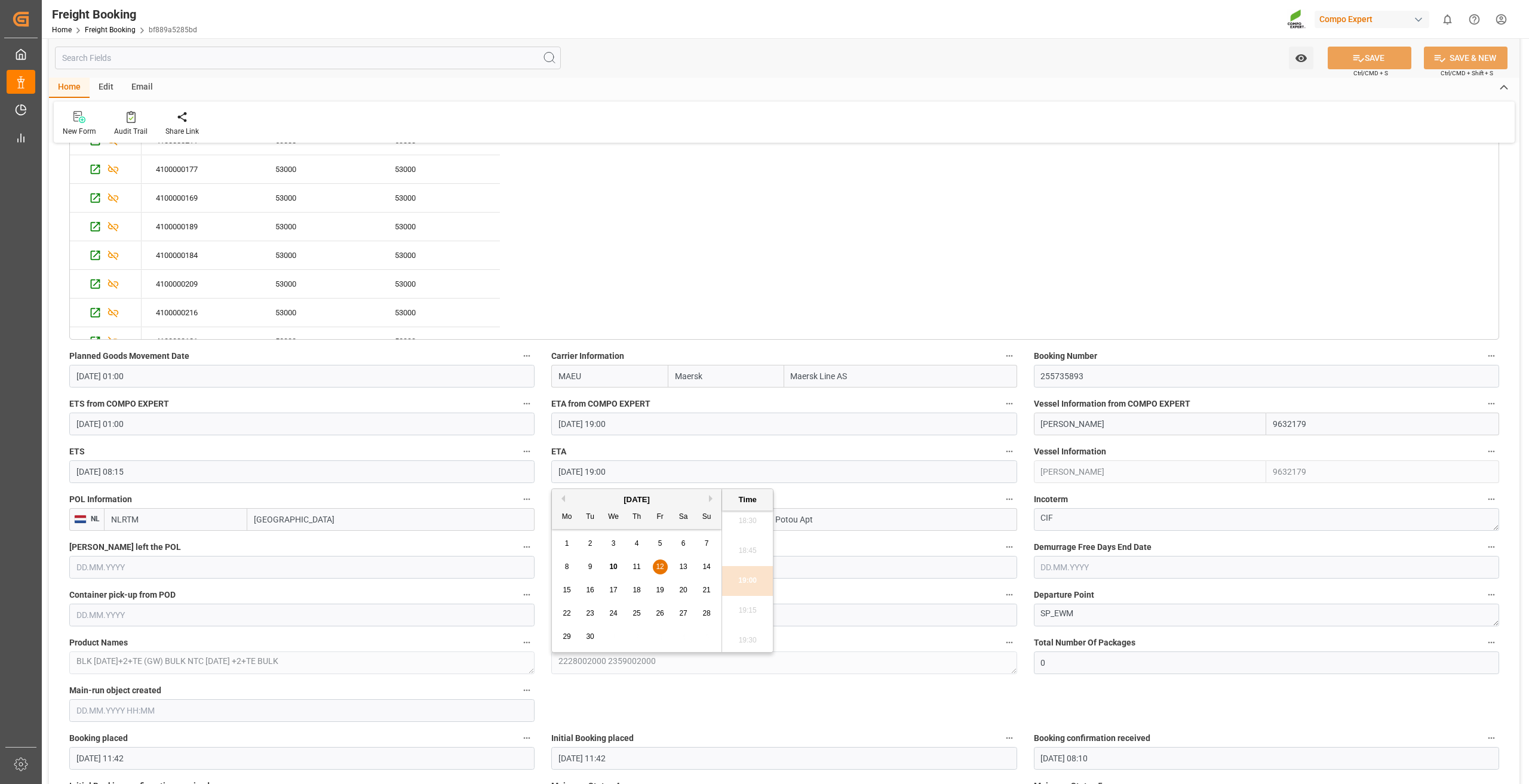
drag, startPoint x: 614, startPoint y: 474, endPoint x: 607, endPoint y: 461, distance: 14.8
click at [606, 467] on input "12.09.2025 19:00" at bounding box center [783, 472] width 465 height 23
click at [604, 444] on label "ETA" at bounding box center [783, 452] width 465 height 17
click at [1001, 444] on button "ETA" at bounding box center [1009, 452] width 16 height 16
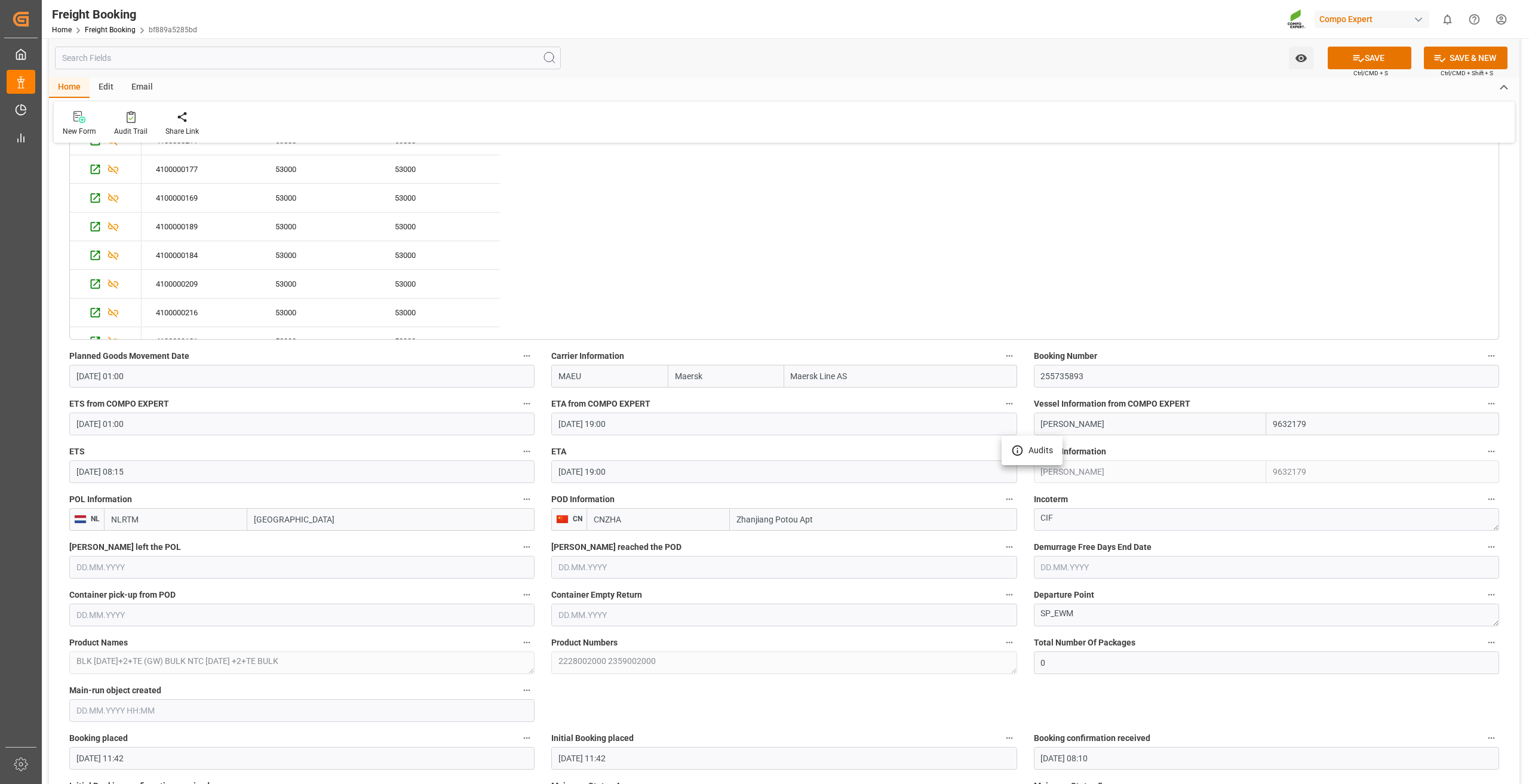
click at [586, 451] on div at bounding box center [764, 392] width 1529 height 784
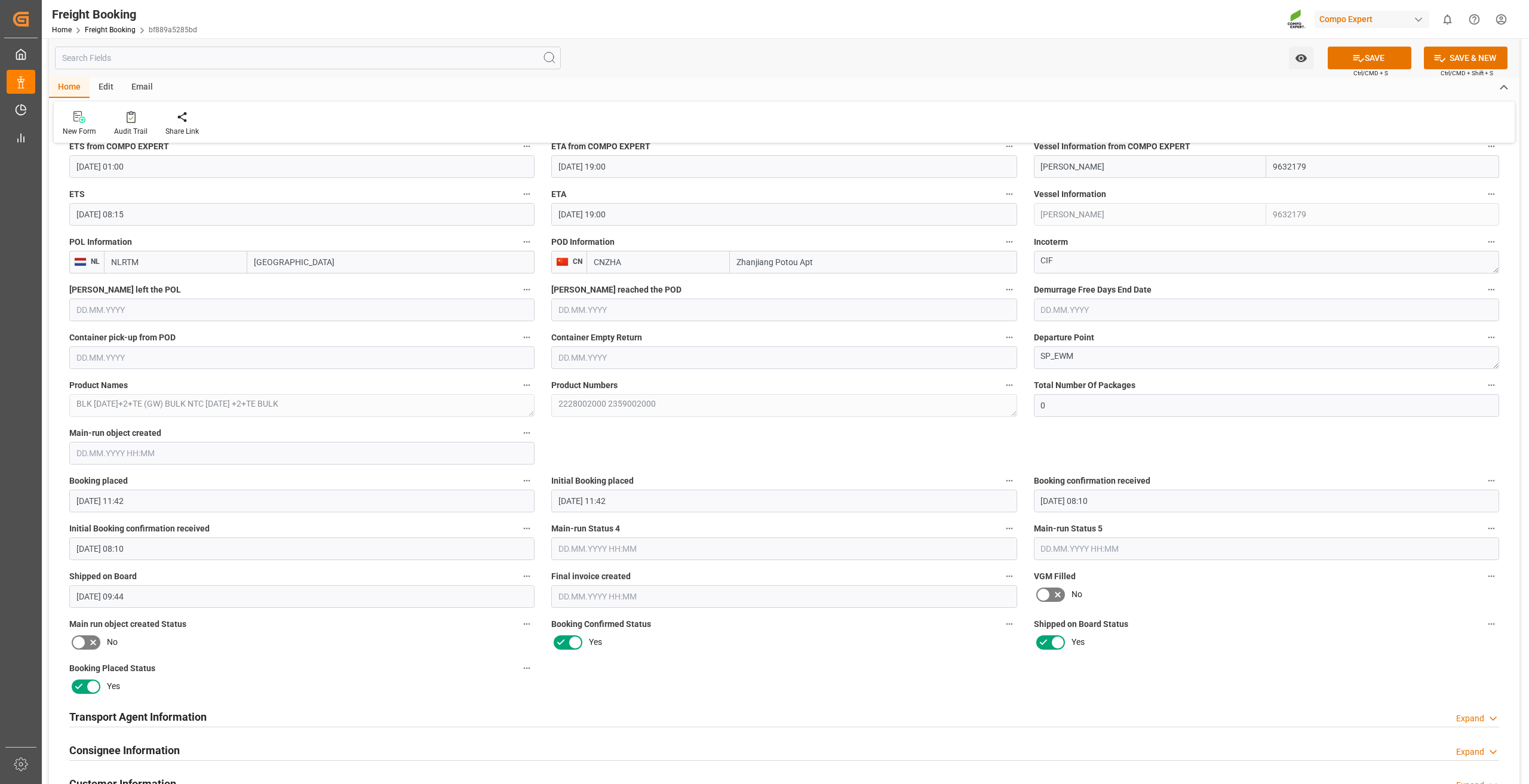
scroll to position [1731, 0]
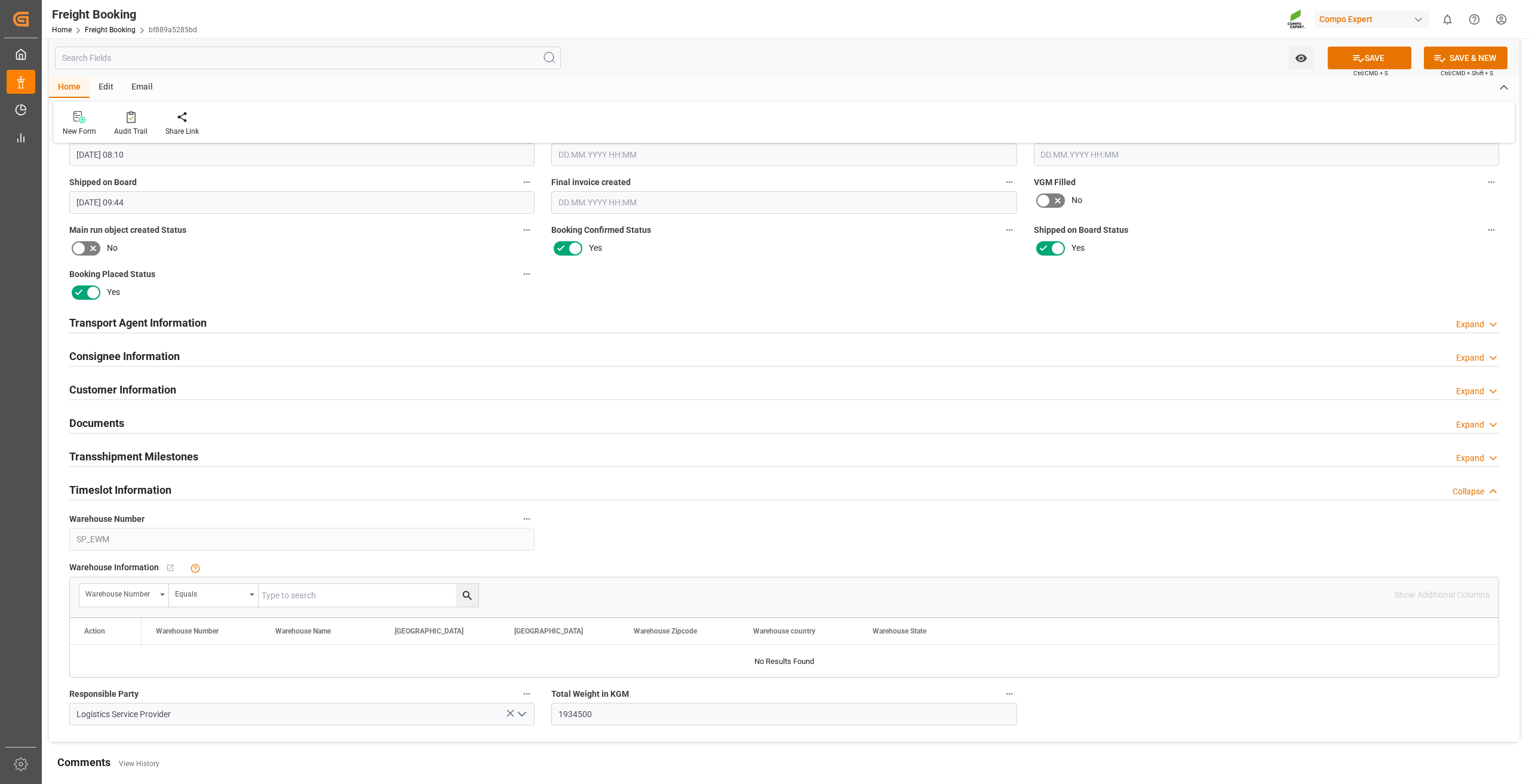
scroll to position [2210, 0]
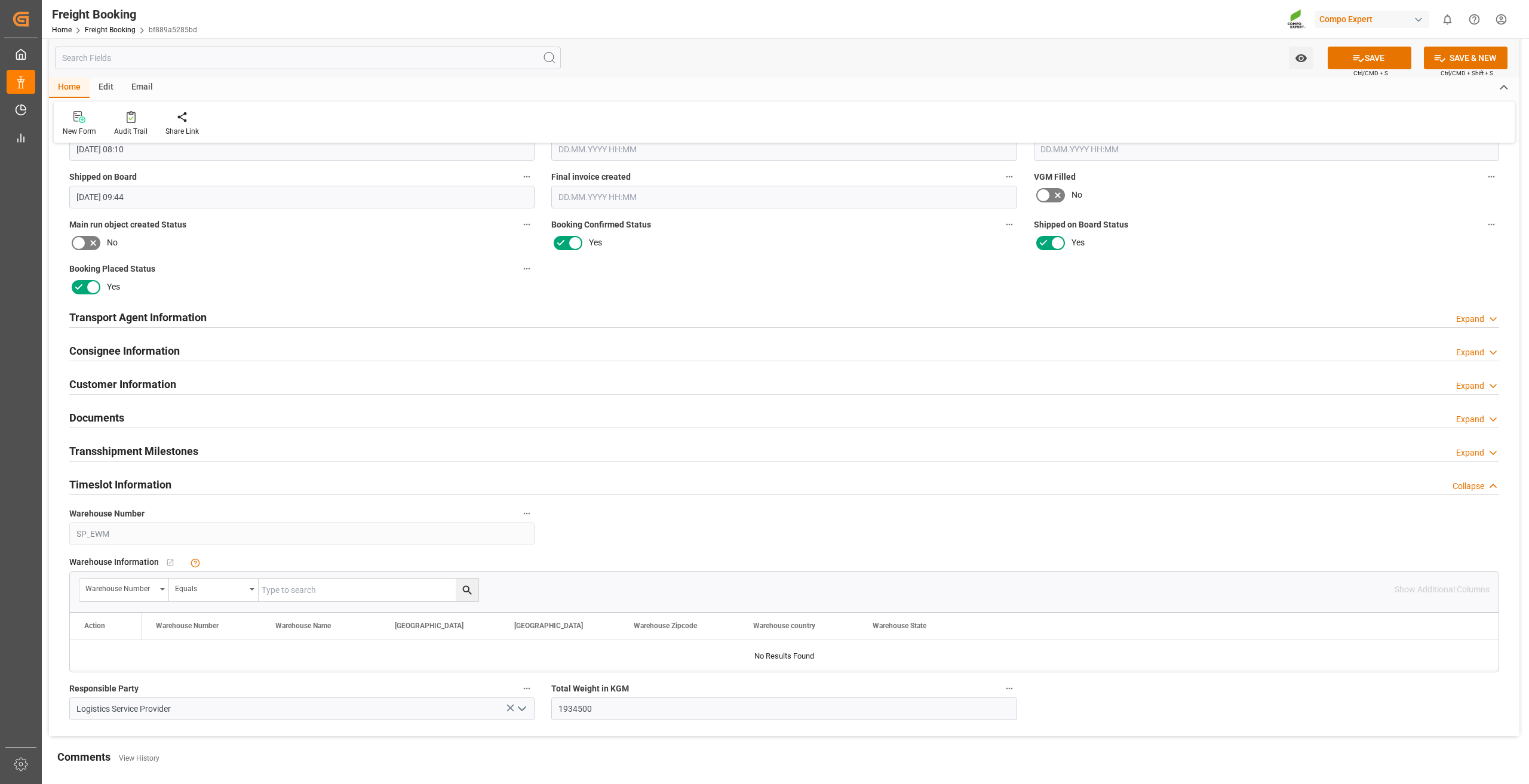
click at [102, 414] on h2 "Documents" at bounding box center [97, 417] width 55 height 16
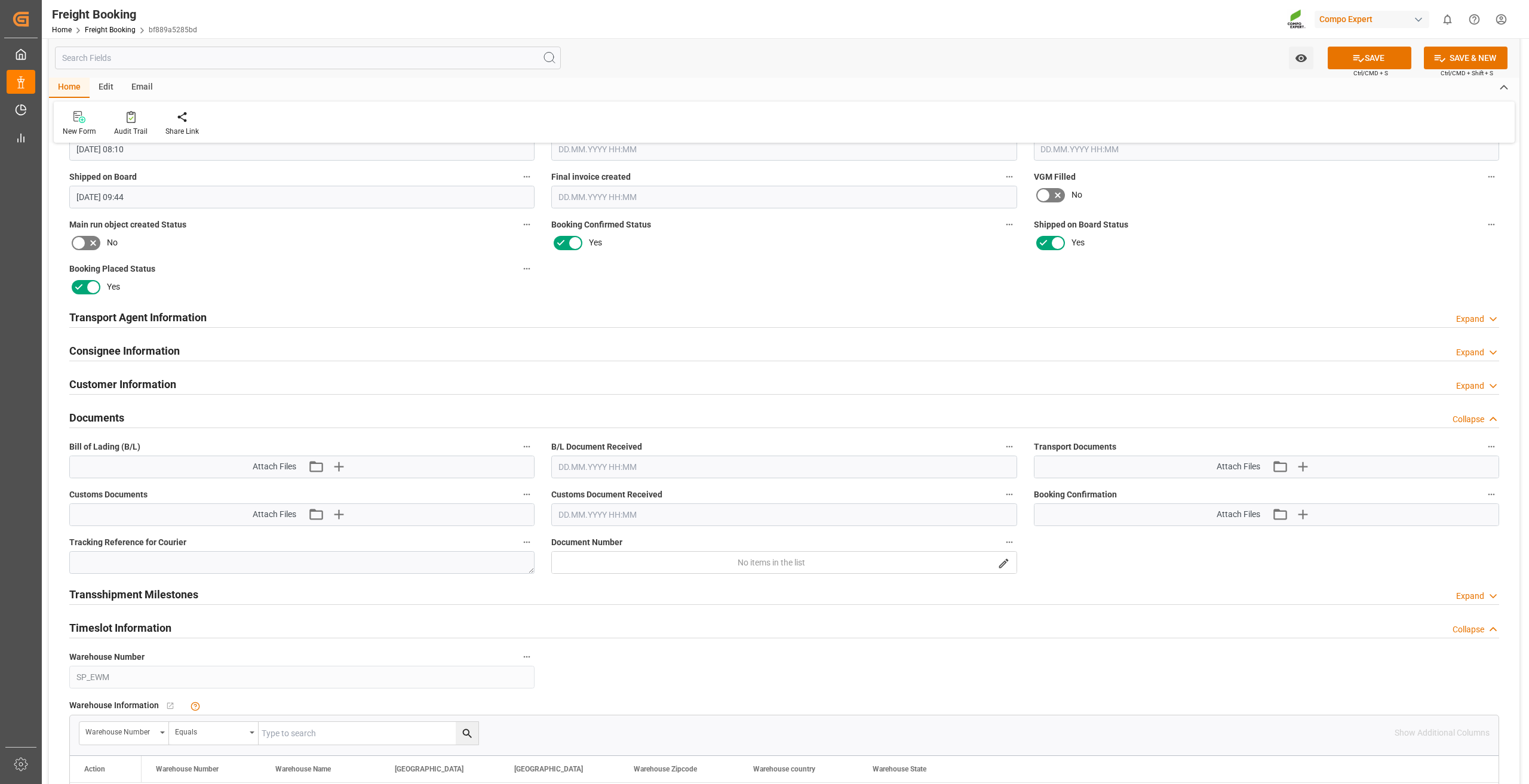
click at [103, 412] on h2 "Documents" at bounding box center [97, 417] width 55 height 16
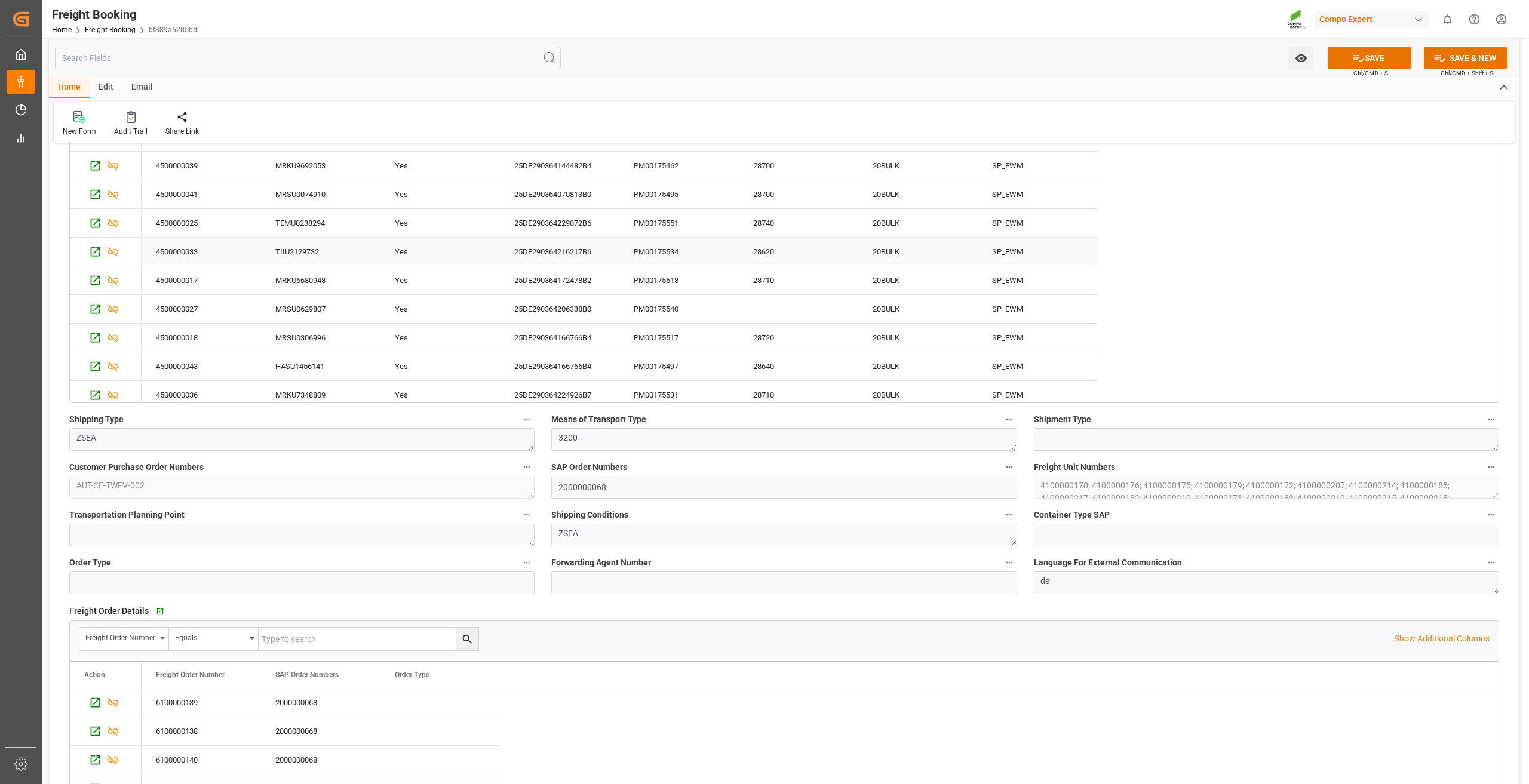
scroll to position [239, 0]
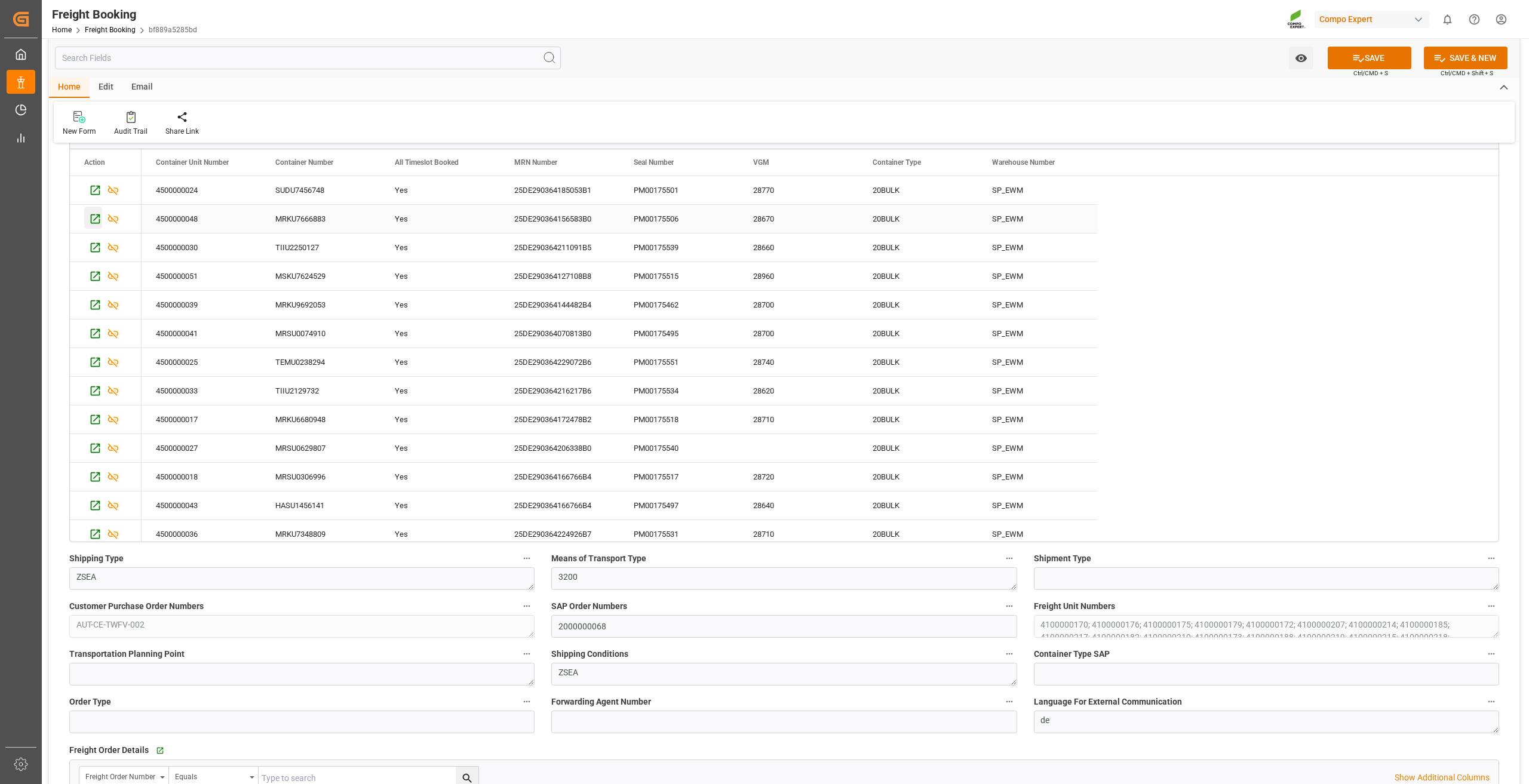
click at [96, 218] on icon "Press SPACE to select this row." at bounding box center [95, 219] width 10 height 10
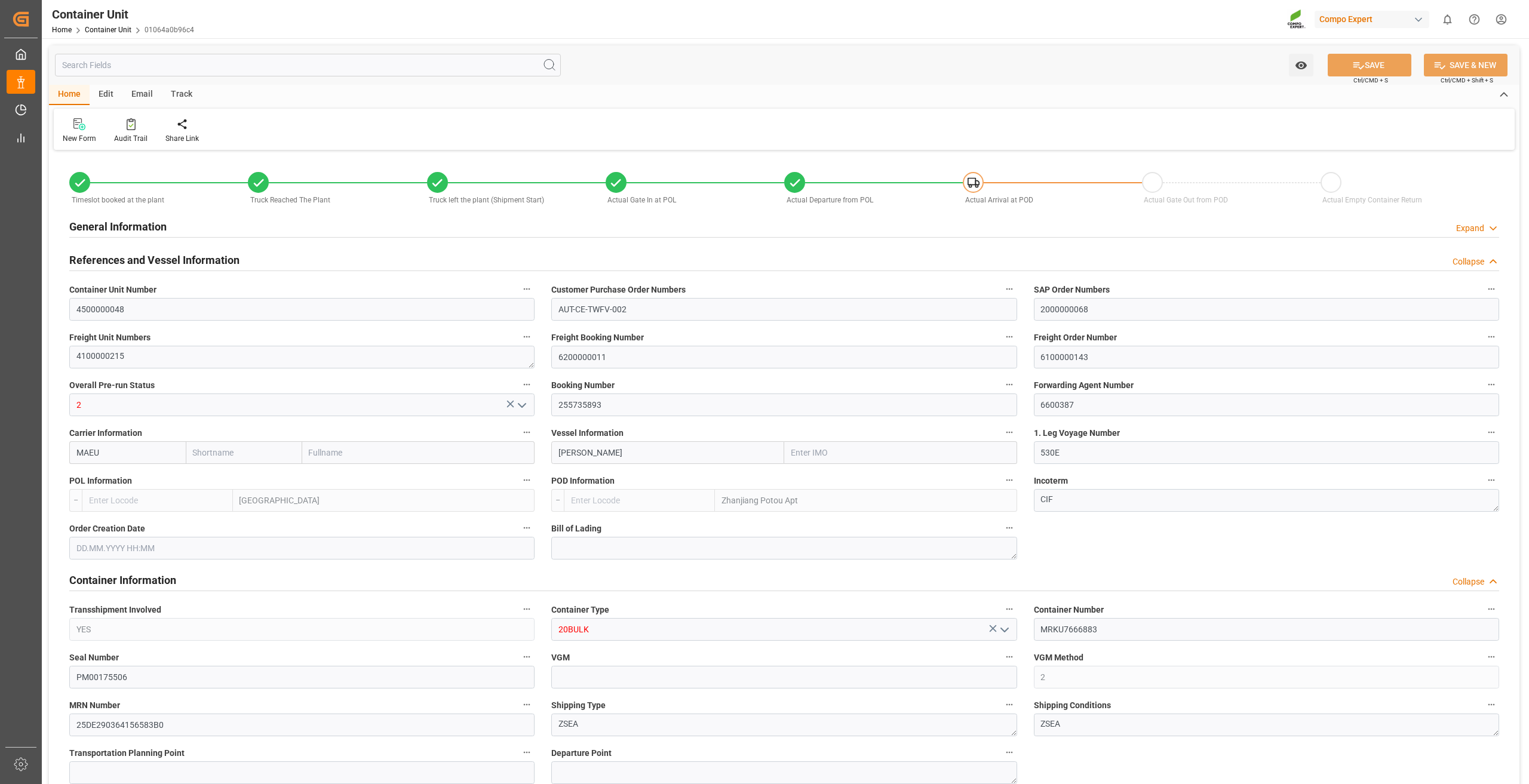
type input "Maersk"
type input "Maersk Line AS"
type input "9632179"
type input "NLRTM"
type input "CNZHA"
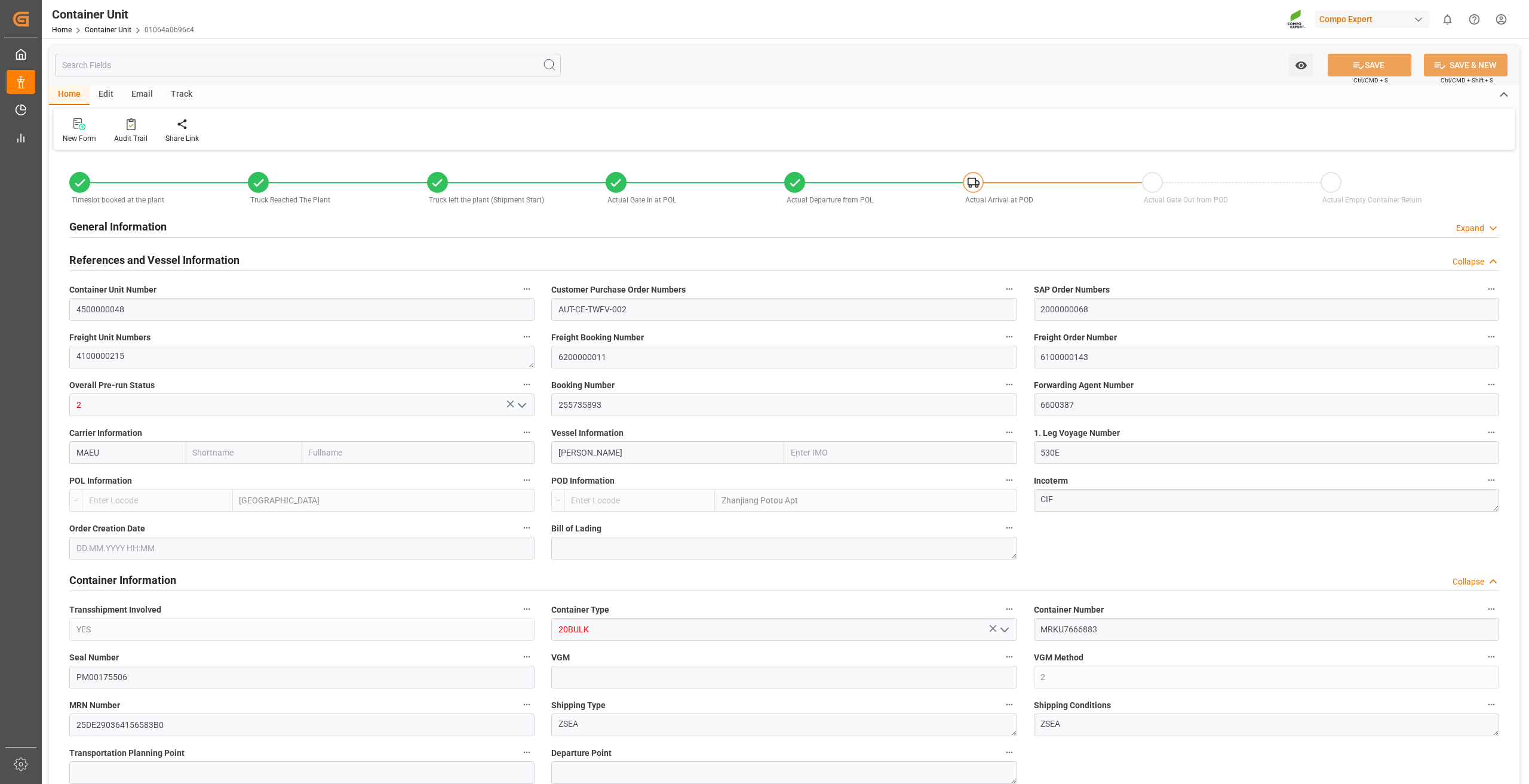
type input "28670"
type input "10"
type input "0"
type input "11"
type input "0"
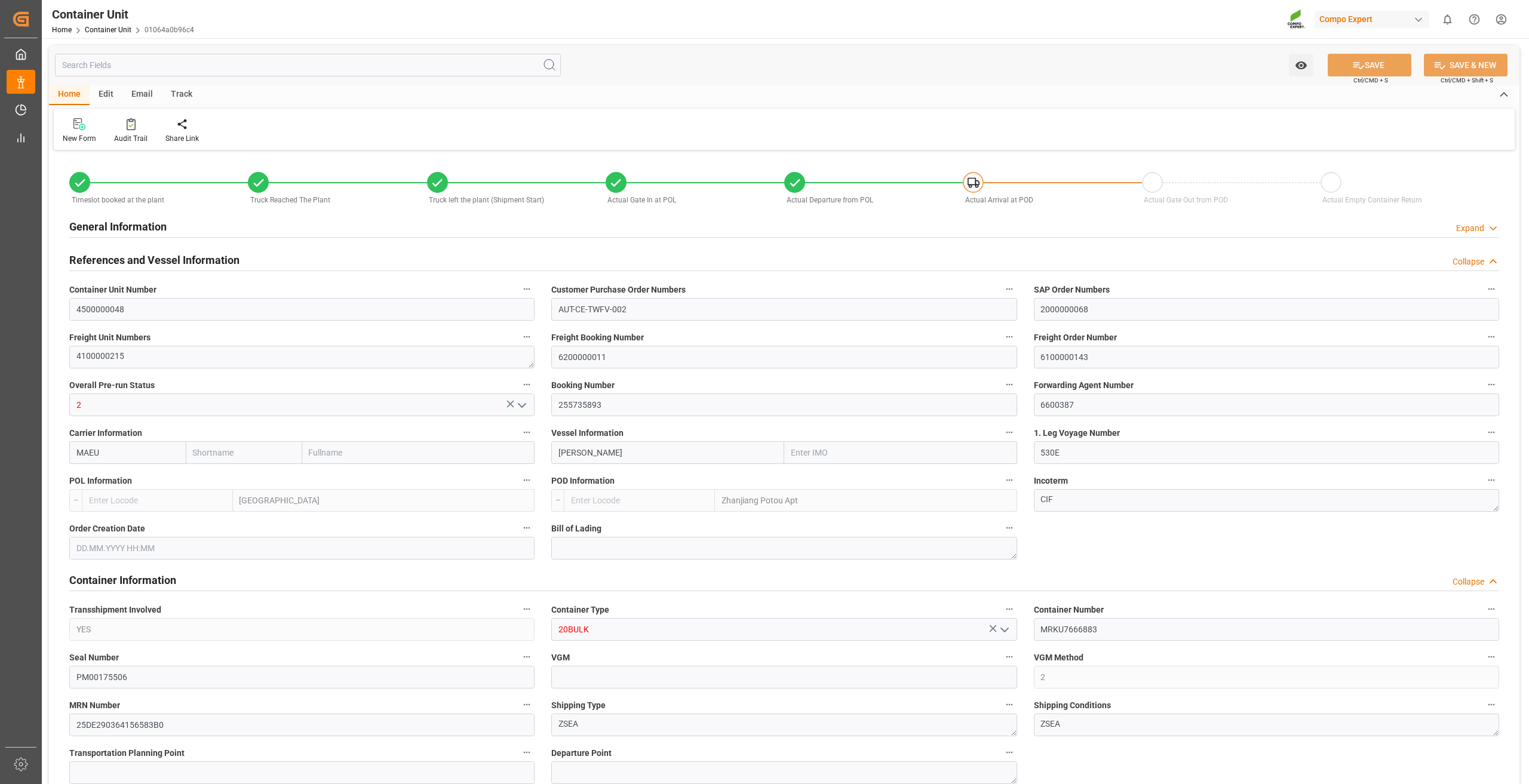
type input "0"
type input "53000"
type input "NLRTM"
type input "CNZNG"
type input "11.07.2025 09:50"
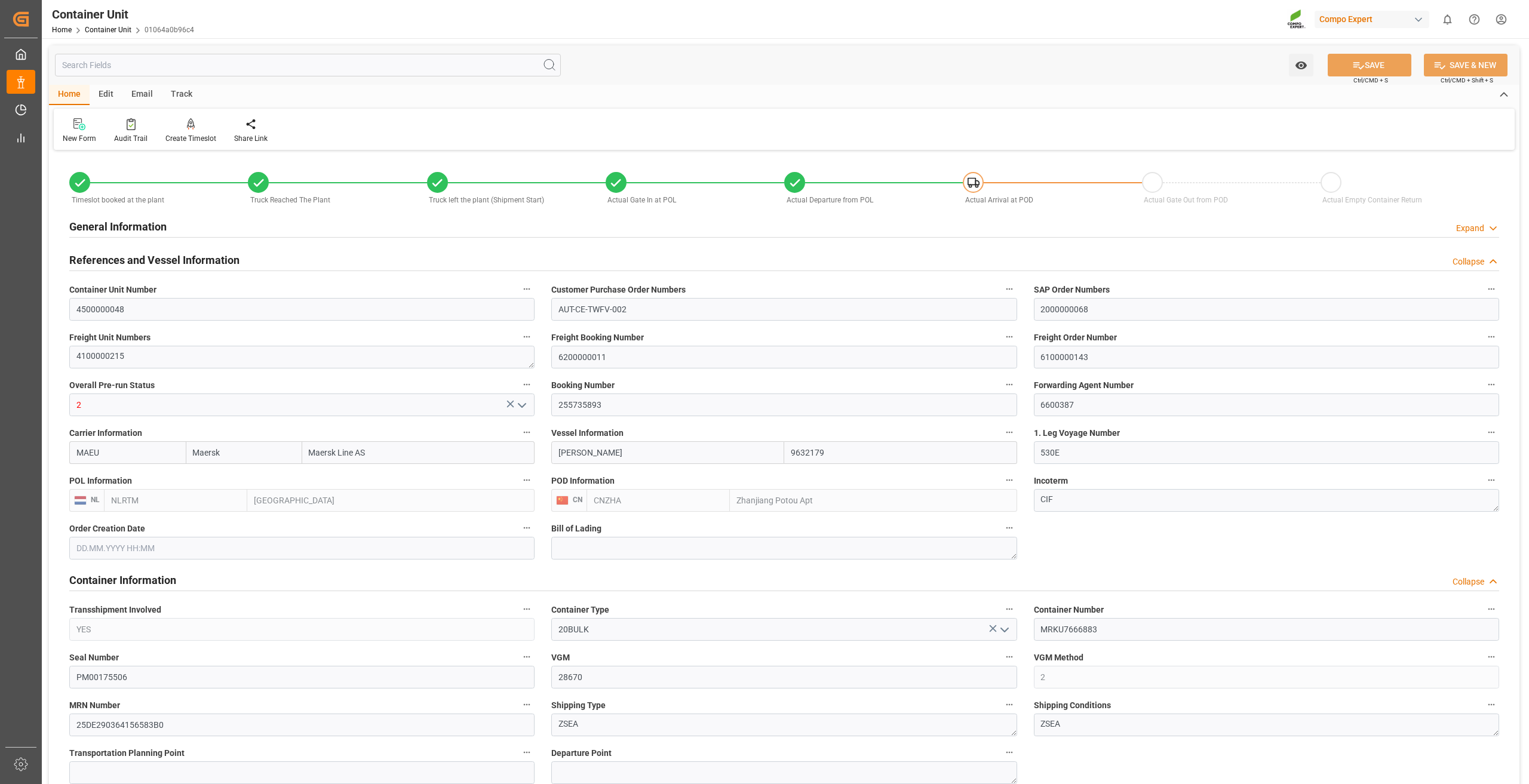
type input "11.07.2025 09:50"
type input "11.07.2025 09:51"
type input "11.07.2025 09:50"
type input "11.07.2025"
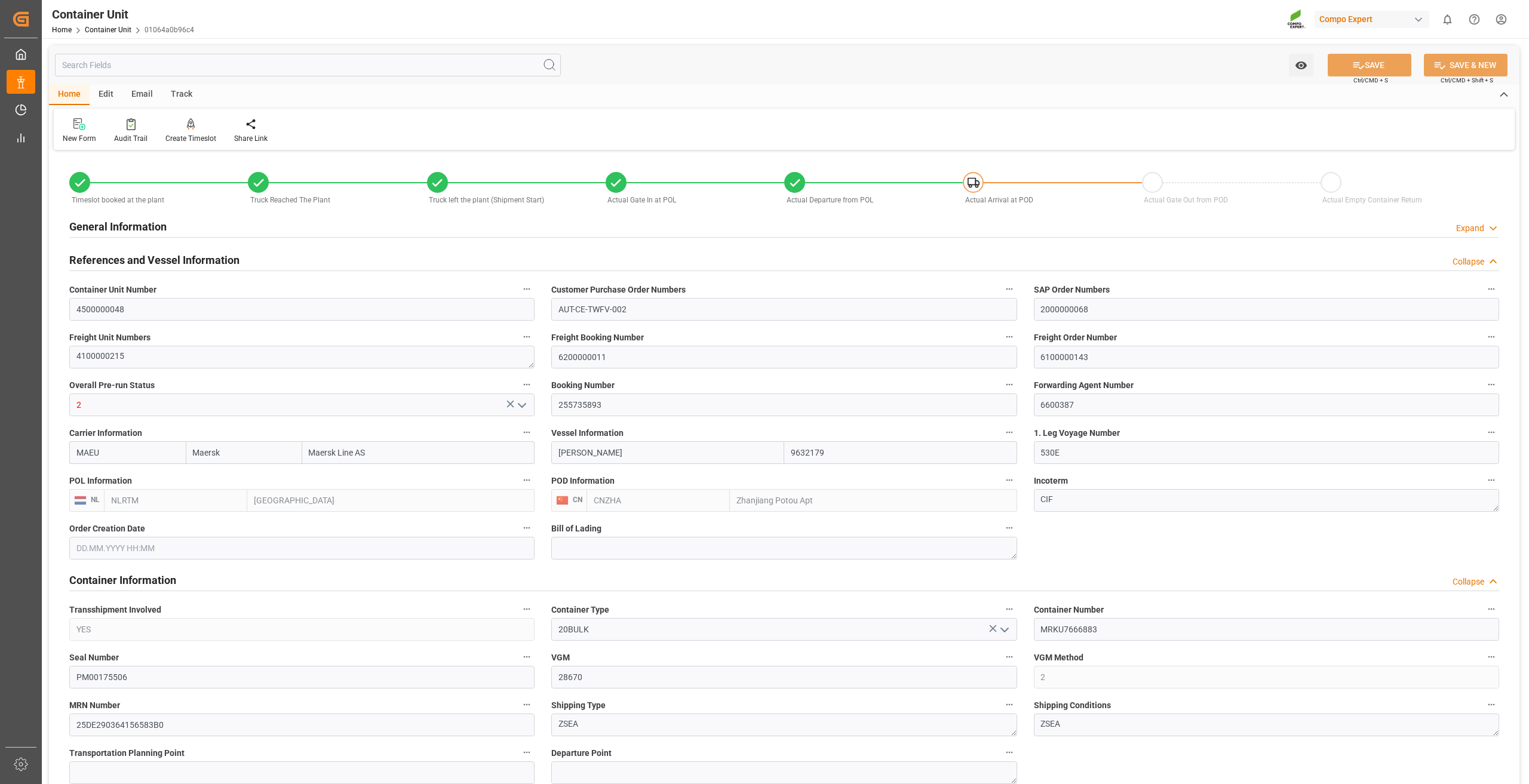
type input "09.07.2025"
type input "17.07.2025 21:00"
type input "16.07.2025 10:50"
type input "26.07.2025 08:04"
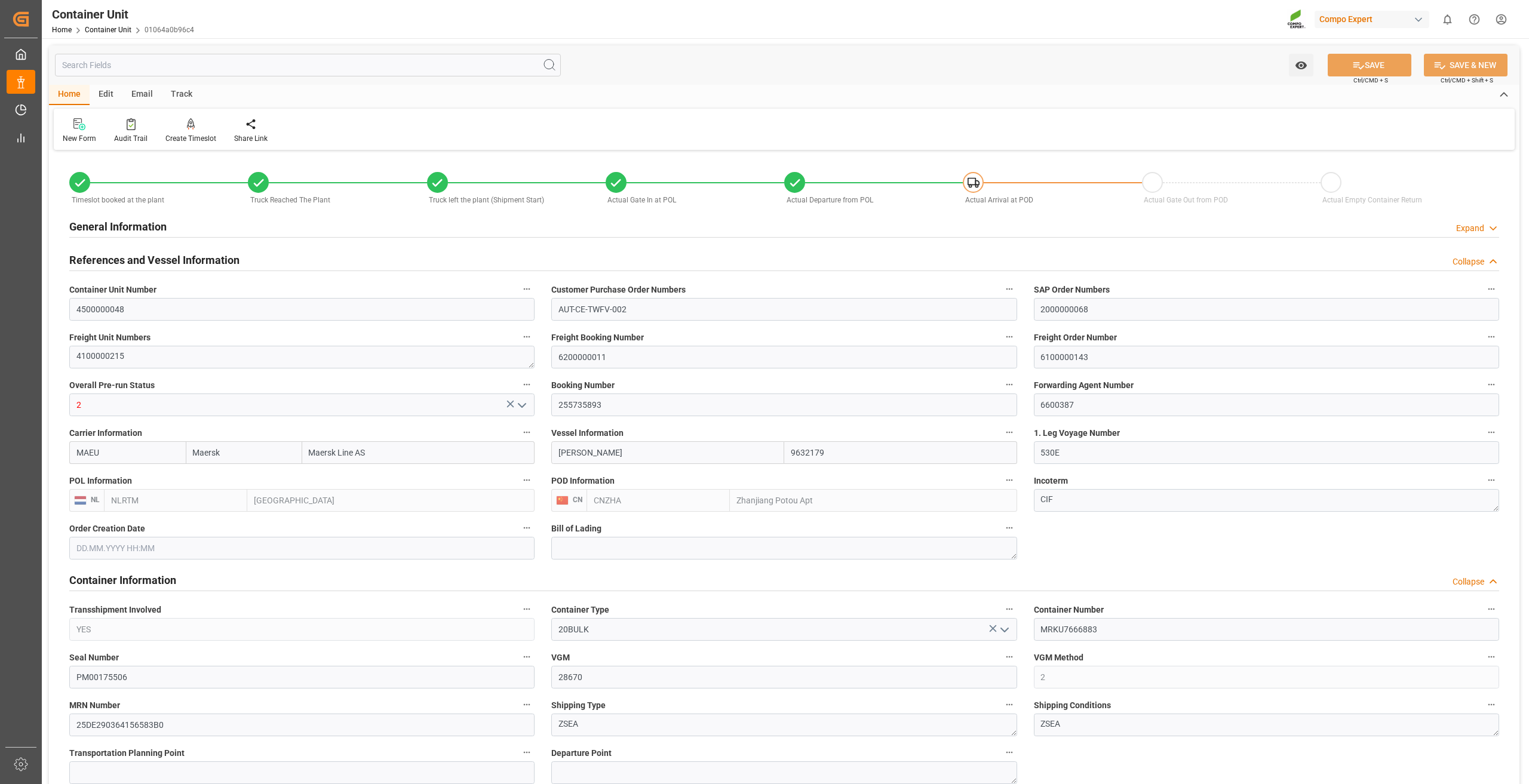
type input "27.07.2025 08:15"
type input "14.07.2025 12:00"
type input "27.07.2025 08:55"
type input "12.09.2025 19:00"
type input "01.09.2025 00:01"
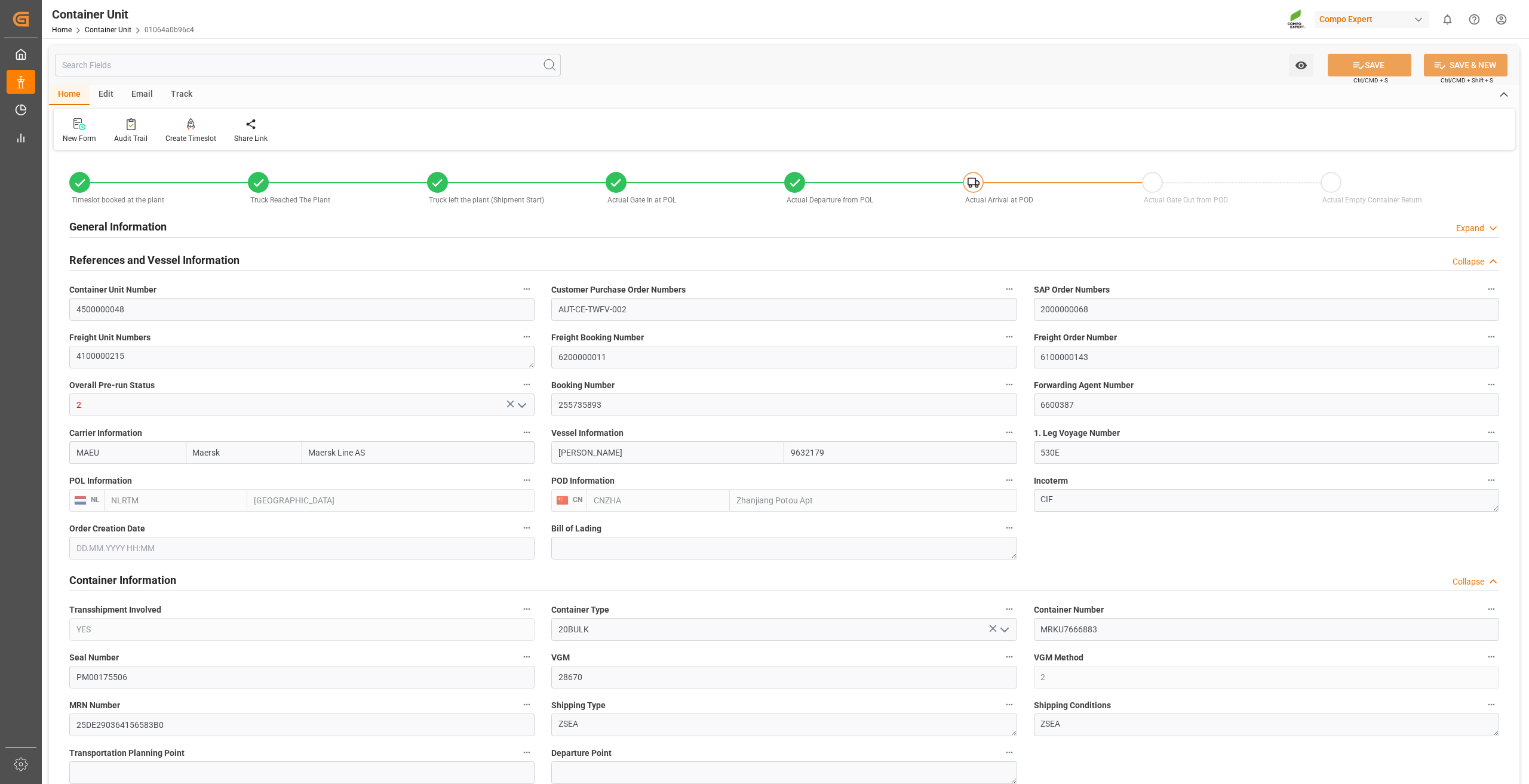
click at [179, 89] on div "Track" at bounding box center [181, 94] width 40 height 20
click at [81, 128] on icon at bounding box center [76, 127] width 12 height 9
